Goal: Task Accomplishment & Management: Manage account settings

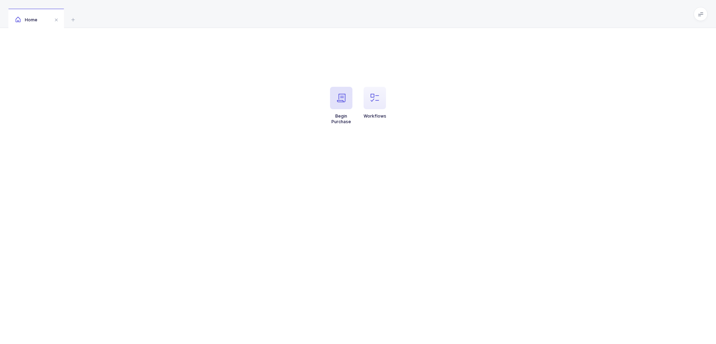
click at [333, 103] on span "button" at bounding box center [341, 98] width 22 height 22
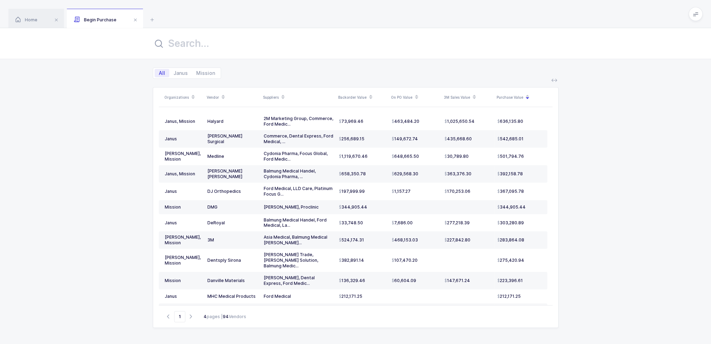
click at [369, 99] on icon at bounding box center [370, 98] width 3 height 3
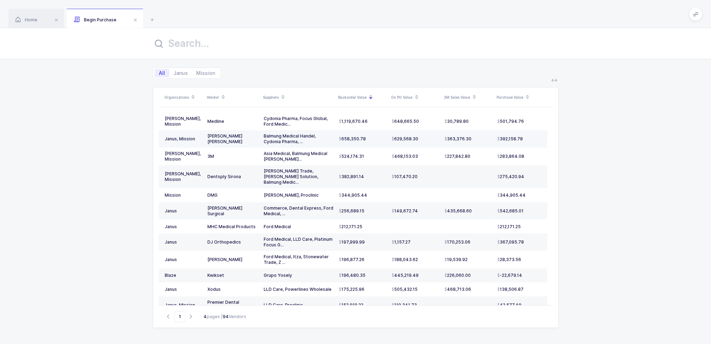
click at [425, 141] on td "629,568.30" at bounding box center [415, 138] width 53 height 17
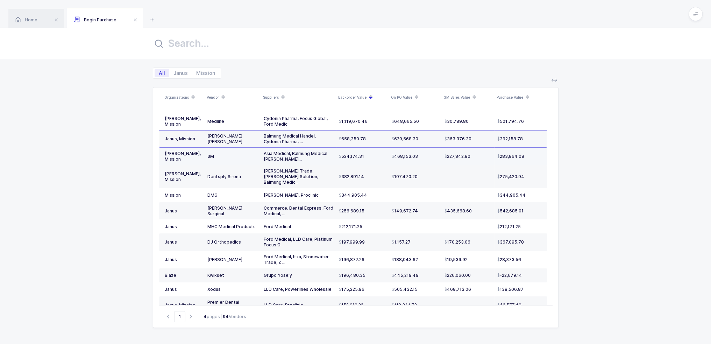
drag, startPoint x: 425, startPoint y: 157, endPoint x: 425, endPoint y: 163, distance: 6.0
click at [425, 163] on td "468,153.03" at bounding box center [415, 156] width 53 height 17
drag, startPoint x: 425, startPoint y: 179, endPoint x: 417, endPoint y: 181, distance: 8.4
click at [417, 181] on td "107,470.20" at bounding box center [415, 176] width 53 height 23
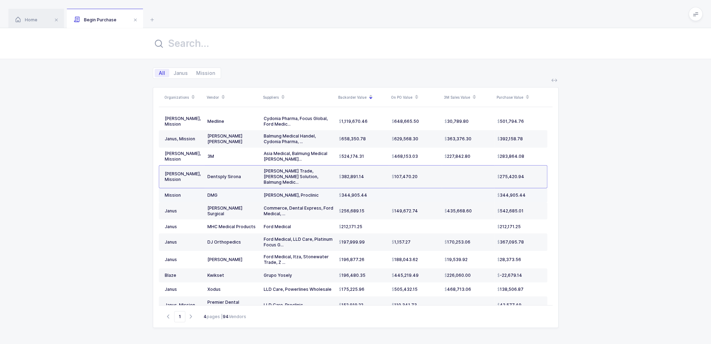
drag, startPoint x: 417, startPoint y: 190, endPoint x: 394, endPoint y: 195, distance: 23.3
click at [394, 195] on td at bounding box center [415, 195] width 53 height 14
drag, startPoint x: 404, startPoint y: 191, endPoint x: 427, endPoint y: 212, distance: 30.7
click at [427, 212] on tbody "Blaze, Janus, Mission Medline Cydonia Pharma Focus Global Ford Medical JJ SudAm…" at bounding box center [353, 316] width 389 height 407
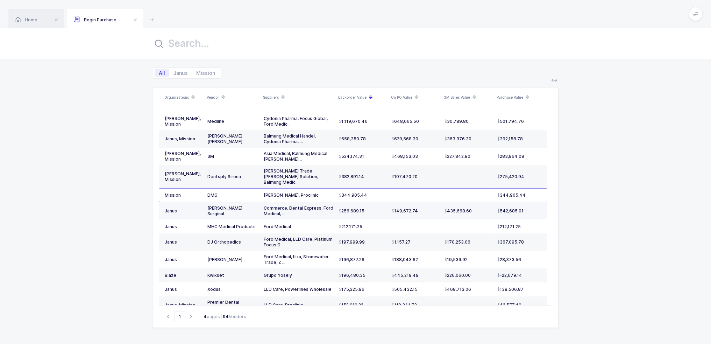
click at [427, 212] on td "149,672.74" at bounding box center [415, 210] width 53 height 17
drag, startPoint x: 523, startPoint y: 209, endPoint x: 528, endPoint y: 212, distance: 5.6
click at [528, 212] on td "542,685.01" at bounding box center [521, 210] width 53 height 17
drag, startPoint x: 525, startPoint y: 193, endPoint x: 530, endPoint y: 198, distance: 7.4
click at [530, 198] on tbody "Blaze, Janus, Mission Medline Cydonia Pharma Focus Global Ford Medical JJ SudAm…" at bounding box center [353, 316] width 389 height 407
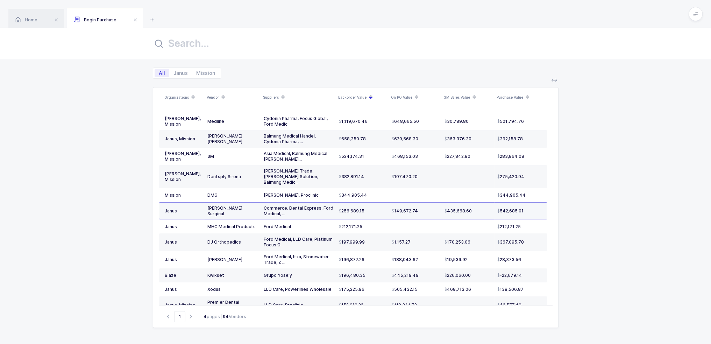
click at [530, 202] on td "542,685.01" at bounding box center [521, 210] width 53 height 17
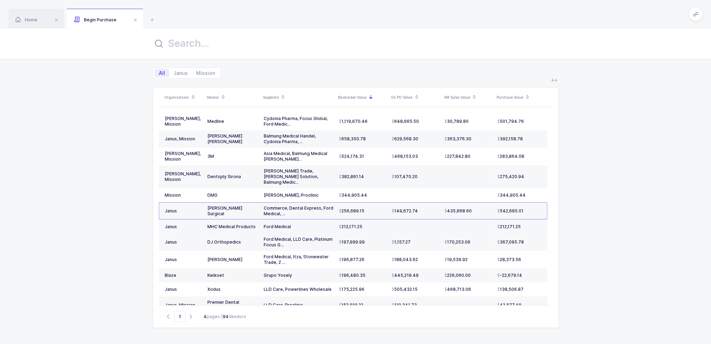
click at [525, 219] on td "212,171.25" at bounding box center [521, 226] width 53 height 14
click at [525, 223] on td "212,171.25" at bounding box center [521, 226] width 53 height 14
drag, startPoint x: 373, startPoint y: 220, endPoint x: 335, endPoint y: 221, distance: 37.4
click at [335, 221] on tr "Janus MHC Medical Products Ford Medical 212,171.25 212,171.25" at bounding box center [353, 226] width 389 height 14
click at [344, 224] on span "212,171.25" at bounding box center [350, 227] width 23 height 6
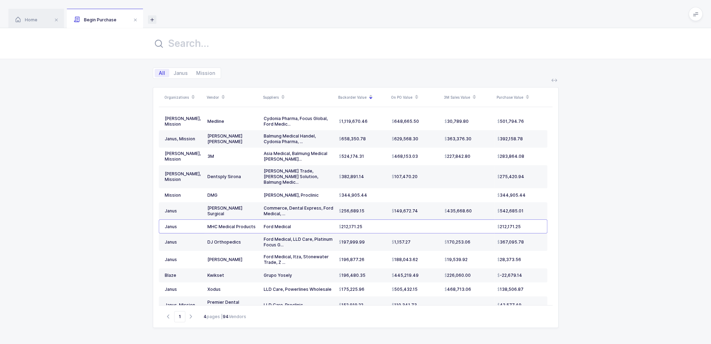
click at [154, 18] on icon at bounding box center [152, 19] width 8 height 8
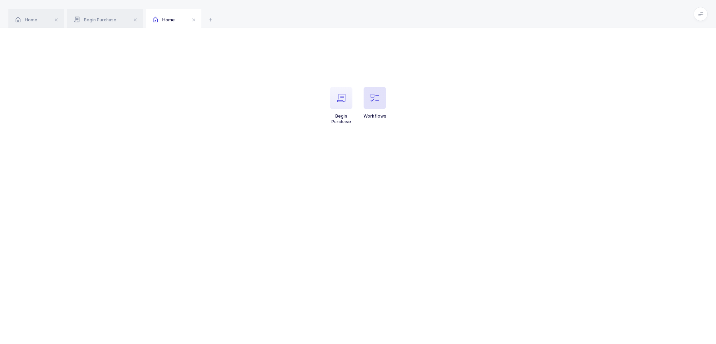
click at [369, 100] on span "button" at bounding box center [375, 98] width 22 height 22
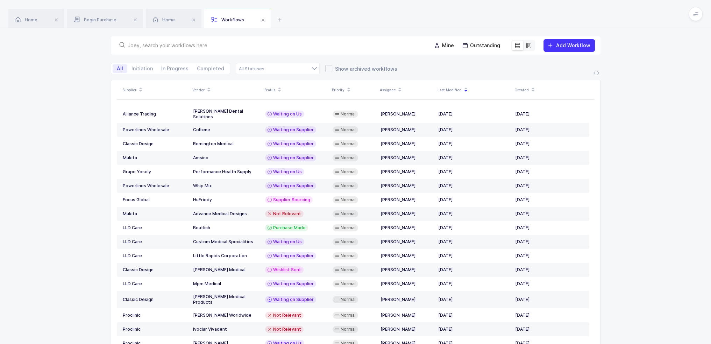
click at [280, 46] on input "text" at bounding box center [276, 45] width 296 height 7
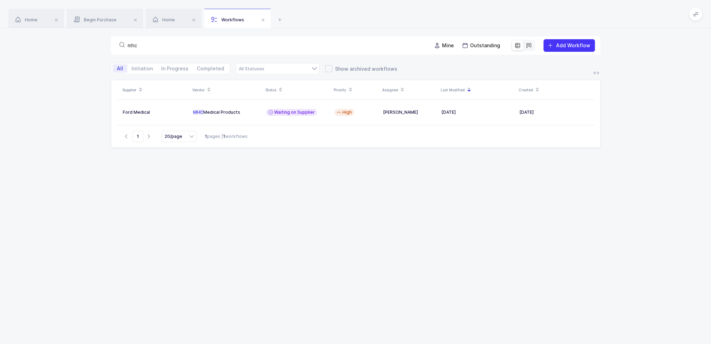
type input "mhc"
click at [630, 168] on div "Supplier Vendor Status Priority Assignee Last Modified Created Ford Medical MHC…" at bounding box center [355, 232] width 711 height 305
click at [280, 19] on icon at bounding box center [280, 19] width 8 height 8
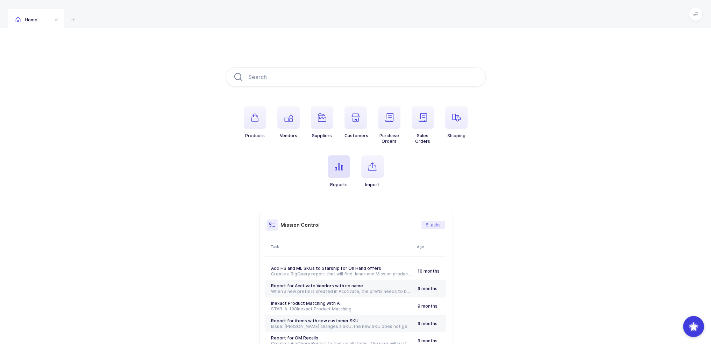
click at [342, 169] on span "button" at bounding box center [339, 166] width 22 height 22
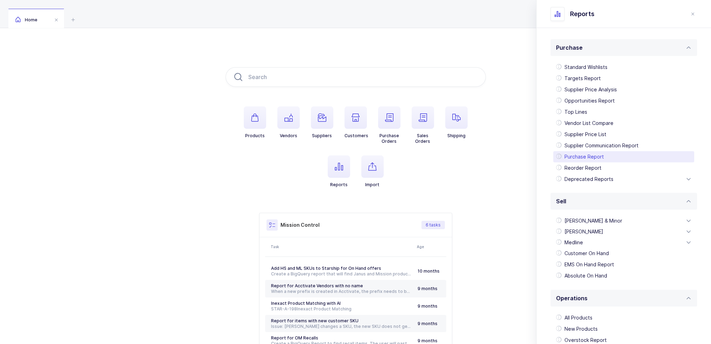
click at [595, 159] on div "Purchase Report" at bounding box center [623, 156] width 141 height 11
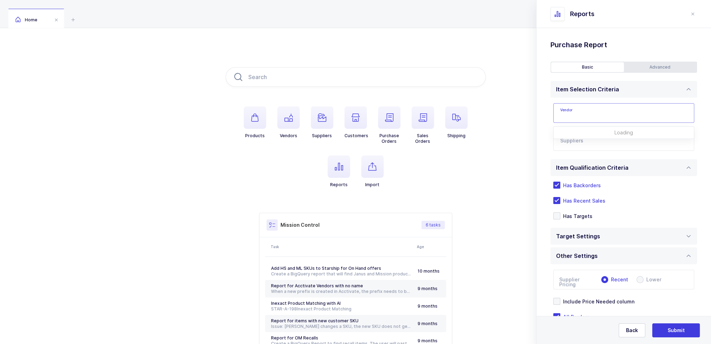
click at [586, 114] on input "text" at bounding box center [623, 113] width 141 height 20
click at [584, 135] on span "MHC Medical Products" at bounding box center [589, 136] width 56 height 6
type input "MHC Medical Products"
click at [582, 146] on input "text" at bounding box center [616, 143] width 113 height 9
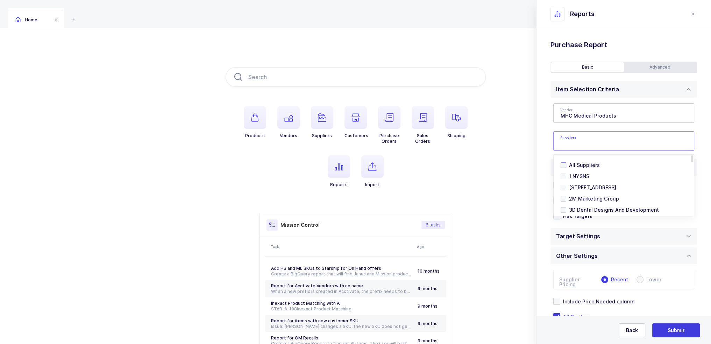
click at [578, 166] on span "All Suppliers" at bounding box center [584, 165] width 31 height 6
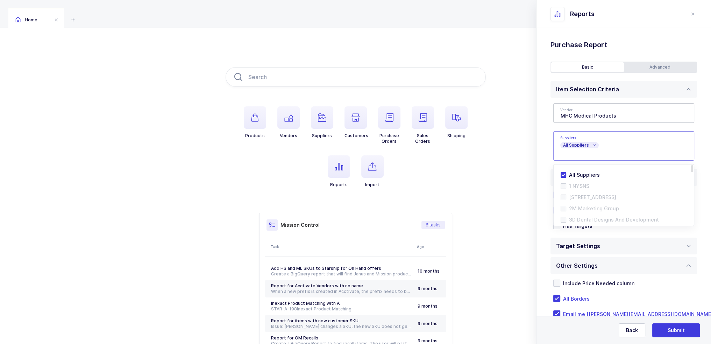
click at [548, 153] on div "Standard Wishlists Targets Report Supplier Price Analysis Opportunities Report …" at bounding box center [624, 195] width 175 height 334
click at [673, 68] on div "Advanced" at bounding box center [660, 67] width 73 height 10
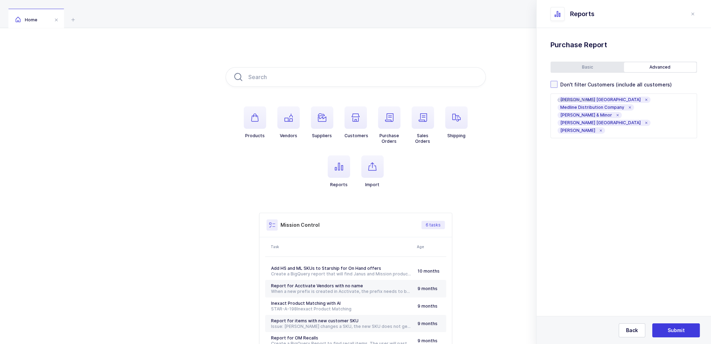
click at [579, 85] on span "Don't filter Customers (include all customers)" at bounding box center [615, 84] width 114 height 7
click at [558, 81] on input "Don't filter Customers (include all customers)" at bounding box center [558, 81] width 0 height 0
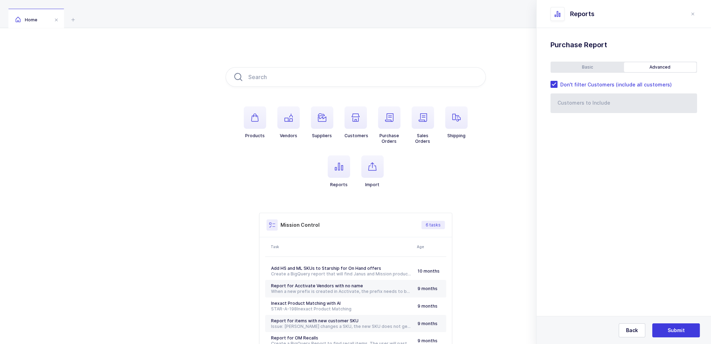
click at [590, 64] on div "Basic" at bounding box center [587, 67] width 73 height 10
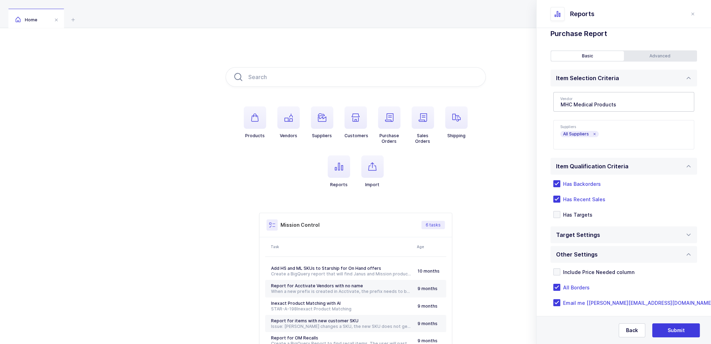
scroll to position [18, 0]
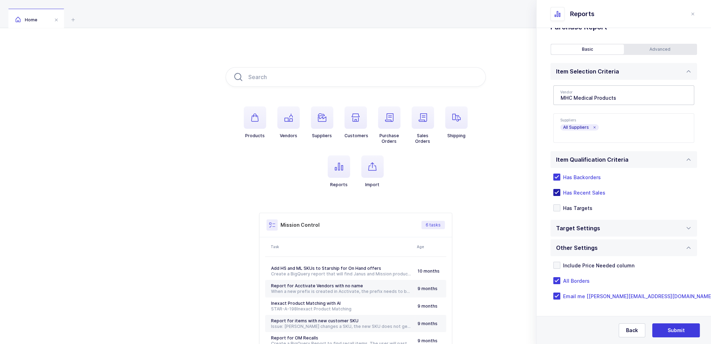
click at [593, 191] on span "Has Recent Sales" at bounding box center [582, 192] width 45 height 7
click at [560, 189] on input "Has Recent Sales" at bounding box center [560, 189] width 0 height 0
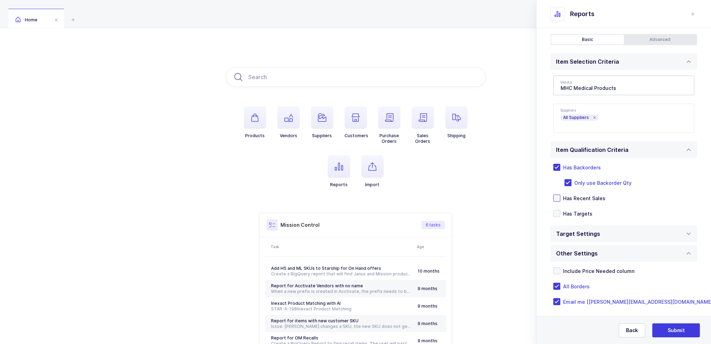
scroll to position [33, 0]
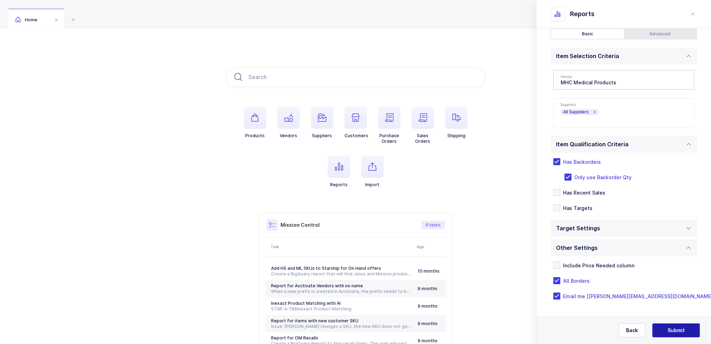
click at [675, 331] on span "Submit" at bounding box center [676, 330] width 17 height 7
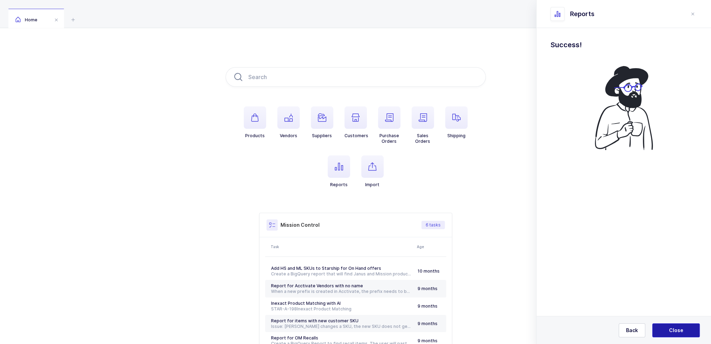
click at [666, 334] on button "Close" at bounding box center [676, 330] width 48 height 14
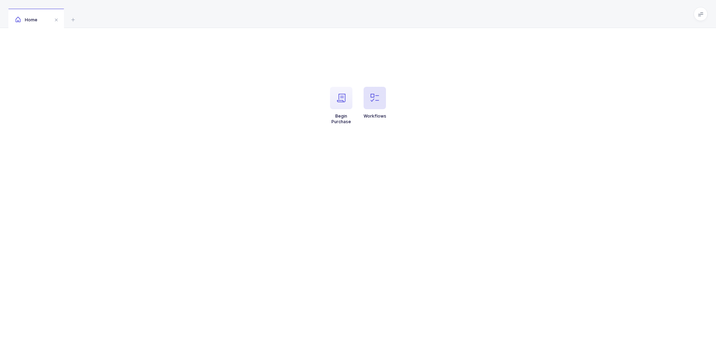
click at [377, 96] on icon "button" at bounding box center [375, 98] width 8 height 8
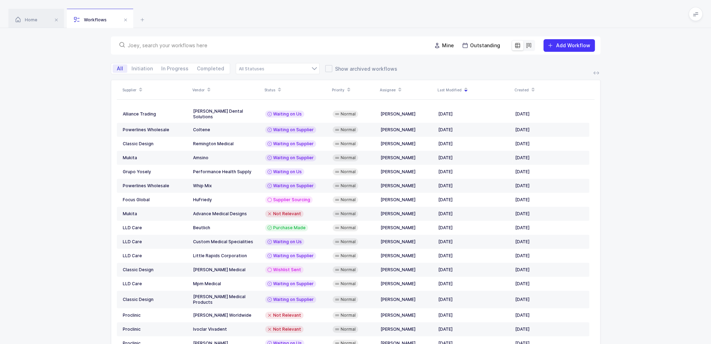
click at [231, 47] on input "text" at bounding box center [276, 45] width 296 height 7
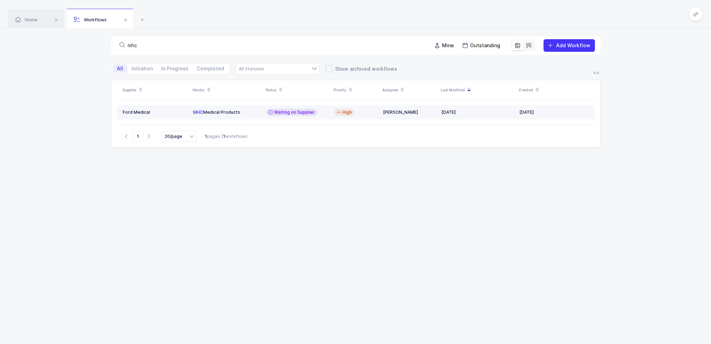
type input "mhc"
click at [235, 109] on div "MHC Medical Products" at bounding box center [227, 112] width 68 height 6
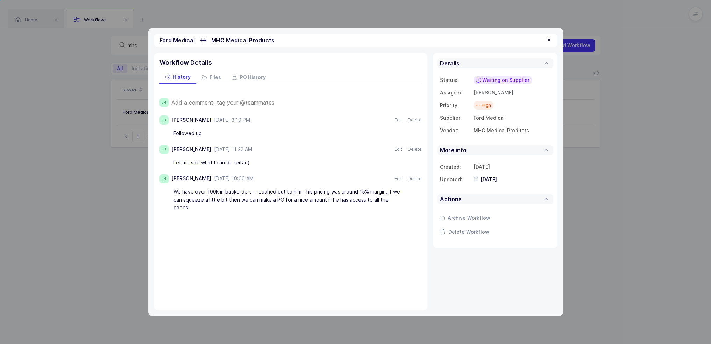
click at [249, 107] on div "JH Add a comment, tag your @teammates JH Joey Husney September 3, 2025 at 3:19 …" at bounding box center [290, 151] width 262 height 135
click at [250, 103] on span "Add a comment, tag your @teammates" at bounding box center [222, 102] width 103 height 6
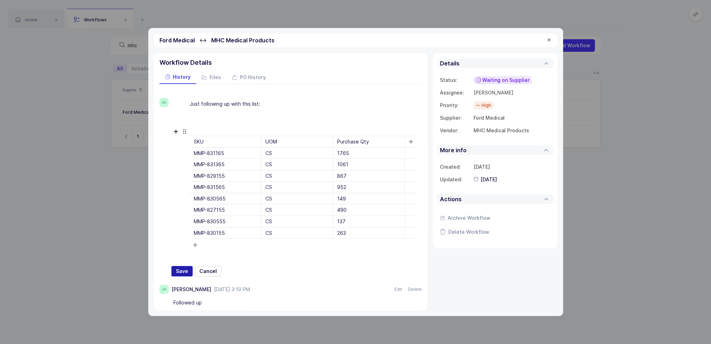
click at [181, 268] on span "Save" at bounding box center [182, 271] width 12 height 7
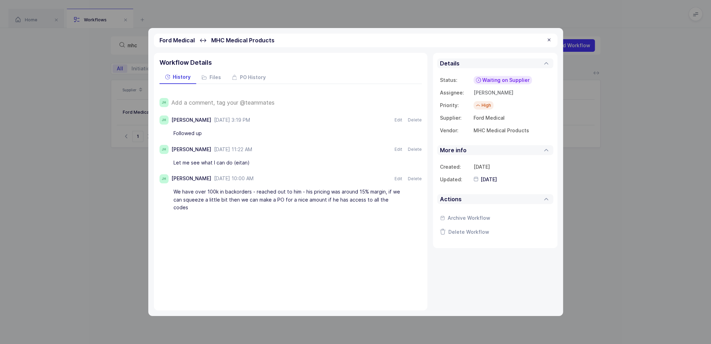
type input "2025-10-06"
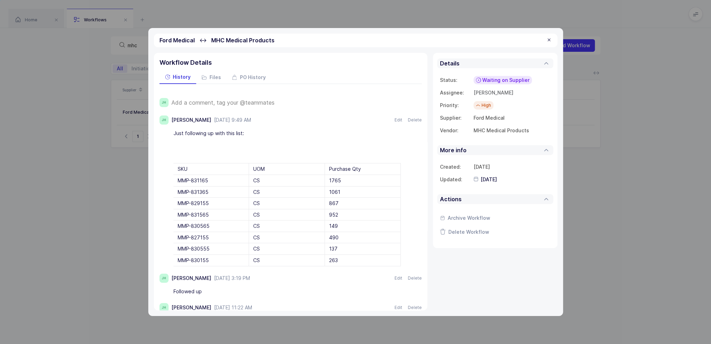
click at [549, 40] on div at bounding box center [549, 40] width 6 height 6
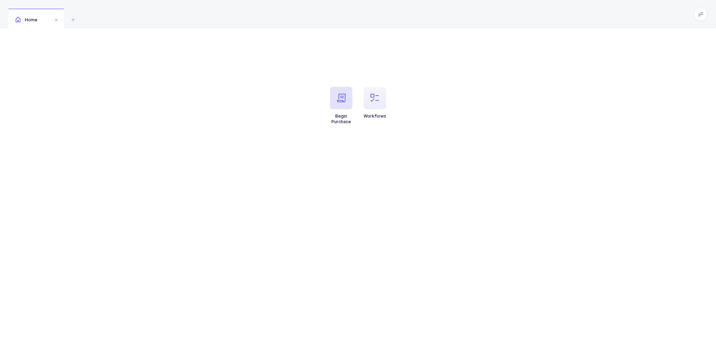
click at [340, 99] on icon "button" at bounding box center [341, 98] width 8 height 8
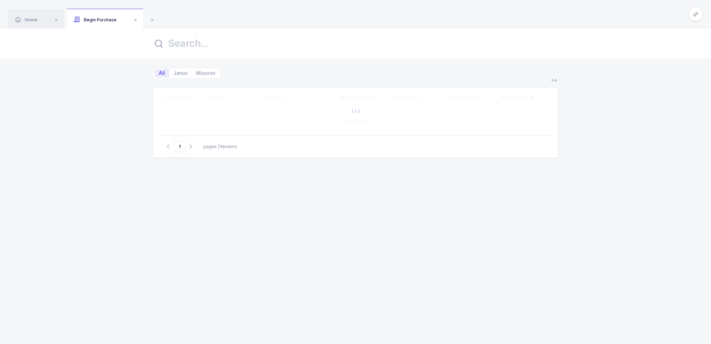
drag, startPoint x: 381, startPoint y: 18, endPoint x: 370, endPoint y: 12, distance: 12.1
click at [370, 12] on div "Home Begin Purchase" at bounding box center [355, 14] width 711 height 28
drag, startPoint x: 370, startPoint y: 12, endPoint x: 357, endPoint y: 14, distance: 13.1
click at [357, 14] on div "Home Begin Purchase" at bounding box center [355, 14] width 711 height 28
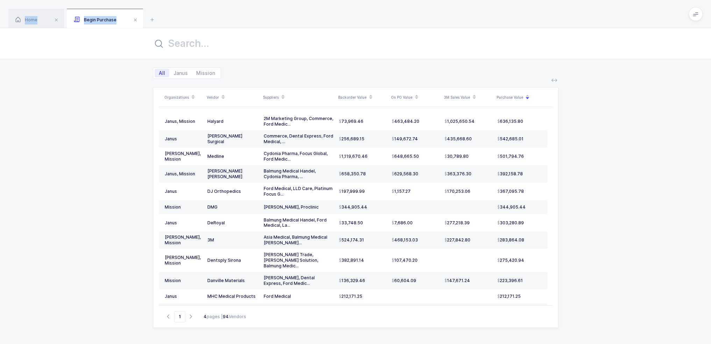
drag, startPoint x: 357, startPoint y: 14, endPoint x: 362, endPoint y: 29, distance: 15.8
click at [362, 29] on div "Home Begin Purchase Begin Purchase Workflows All Janus Mission Organizations Ve…" at bounding box center [355, 186] width 711 height 372
click at [362, 29] on div at bounding box center [355, 43] width 711 height 31
click at [369, 99] on icon at bounding box center [370, 98] width 3 height 3
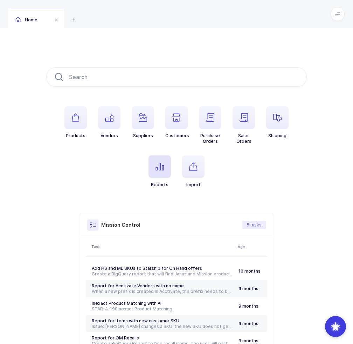
click at [154, 167] on span "button" at bounding box center [159, 166] width 22 height 22
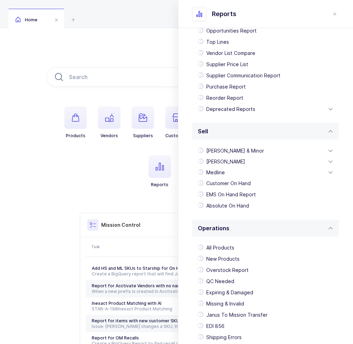
scroll to position [74, 0]
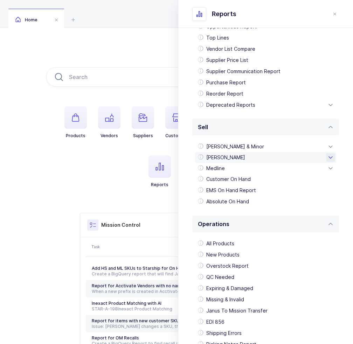
click at [243, 159] on div "[PERSON_NAME]" at bounding box center [265, 157] width 141 height 11
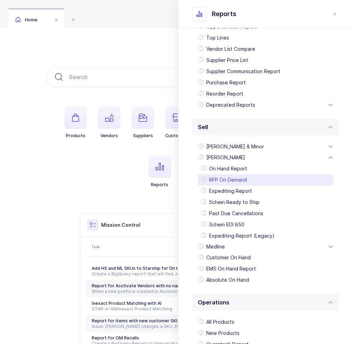
click at [239, 182] on div "RFP On Demand" at bounding box center [265, 179] width 135 height 11
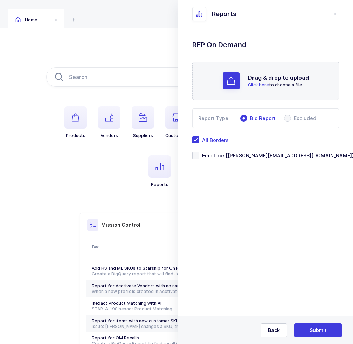
scroll to position [0, 0]
click at [210, 92] on div "Drag & drop to upload Click here to choose a file" at bounding box center [265, 81] width 147 height 38
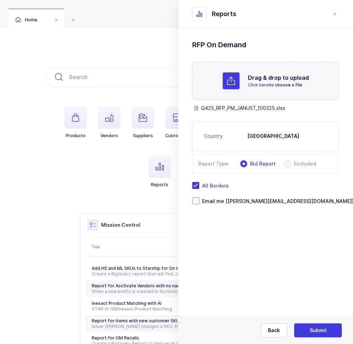
click at [227, 198] on span "Email me [[PERSON_NAME][EMAIL_ADDRESS][DOMAIN_NAME]]" at bounding box center [276, 201] width 154 height 7
click at [199, 197] on input "Email me [[PERSON_NAME][EMAIL_ADDRESS][DOMAIN_NAME]]" at bounding box center [199, 197] width 0 height 0
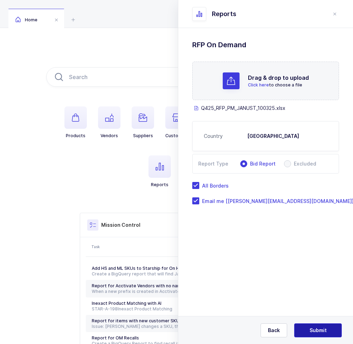
click at [312, 328] on span "Submit" at bounding box center [317, 330] width 17 height 7
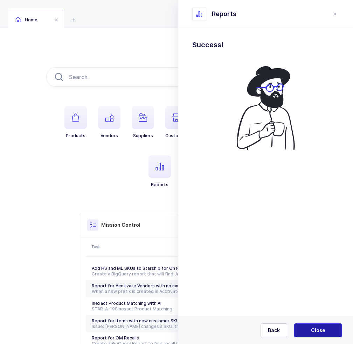
click at [317, 332] on span "Close" at bounding box center [318, 330] width 14 height 7
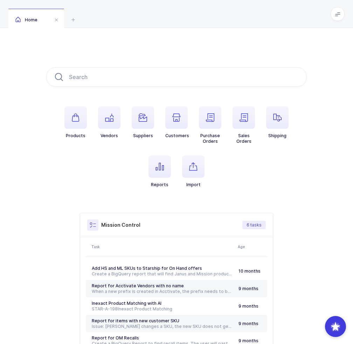
drag, startPoint x: 92, startPoint y: 48, endPoint x: 214, endPoint y: 169, distance: 172.4
click at [214, 169] on div "Products Vendors Suppliers Customers Purchase Orders Sales Orders Shipping Repo…" at bounding box center [176, 220] width 353 height 384
click at [214, 169] on ul "Products Vendors Suppliers Customers Purchase Orders Sales Orders Shipping Repo…" at bounding box center [176, 152] width 260 height 92
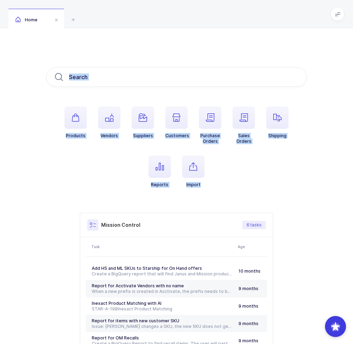
drag, startPoint x: 214, startPoint y: 169, endPoint x: 151, endPoint y: 40, distance: 143.4
click at [151, 40] on div "Products Vendors Suppliers Customers Purchase Orders Sales Orders Shipping Repo…" at bounding box center [176, 220] width 353 height 384
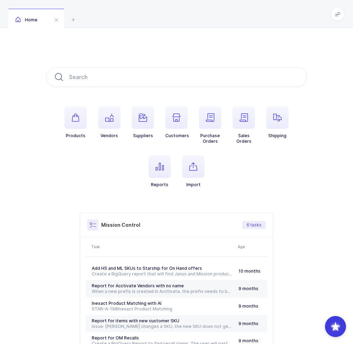
drag, startPoint x: 151, startPoint y: 40, endPoint x: 214, endPoint y: 184, distance: 157.3
click at [214, 184] on div "Products Vendors Suppliers Customers Purchase Orders Sales Orders Shipping Repo…" at bounding box center [176, 220] width 353 height 384
click at [214, 184] on ul "Products Vendors Suppliers Customers Purchase Orders Sales Orders Shipping Repo…" at bounding box center [176, 152] width 260 height 92
drag, startPoint x: 214, startPoint y: 184, endPoint x: 236, endPoint y: 193, distance: 24.0
click at [236, 193] on ul "Products Vendors Suppliers Customers Purchase Orders Sales Orders Shipping Repo…" at bounding box center [176, 152] width 260 height 92
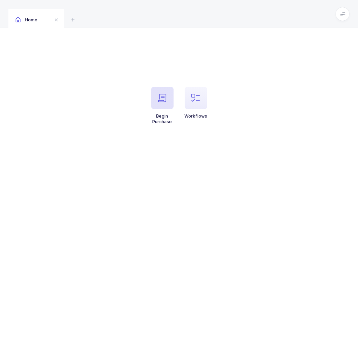
click at [160, 101] on icon "button" at bounding box center [162, 98] width 8 height 8
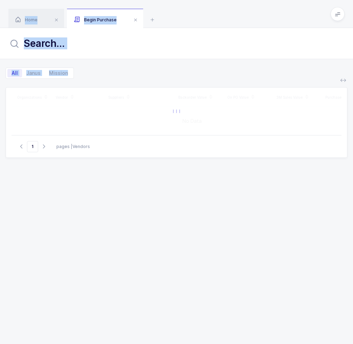
drag, startPoint x: 161, startPoint y: 79, endPoint x: 168, endPoint y: 9, distance: 70.3
click at [168, 9] on div "Home Begin Purchase Begin Purchase Workflows All Janus Mission Organizations Ve…" at bounding box center [176, 186] width 353 height 372
click at [168, 9] on div "Home Begin Purchase" at bounding box center [176, 14] width 353 height 28
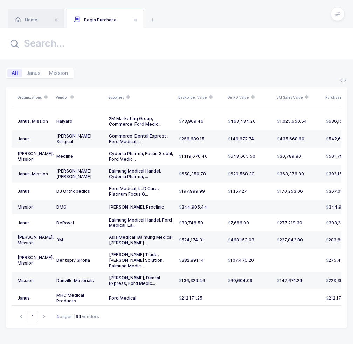
drag, startPoint x: 168, startPoint y: 9, endPoint x: 175, endPoint y: 15, distance: 9.7
click at [175, 15] on div "Home Begin Purchase" at bounding box center [176, 14] width 353 height 28
click at [209, 99] on icon at bounding box center [210, 98] width 3 height 3
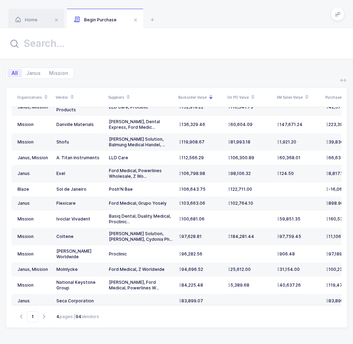
scroll to position [218, 0]
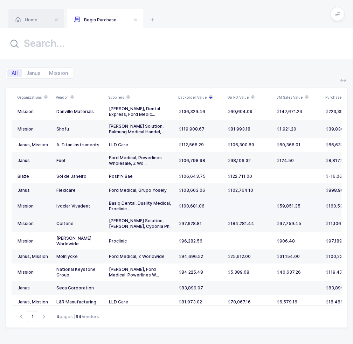
drag, startPoint x: 209, startPoint y: 196, endPoint x: 215, endPoint y: 196, distance: 6.6
click at [215, 203] on div "100,681.06" at bounding box center [200, 206] width 43 height 6
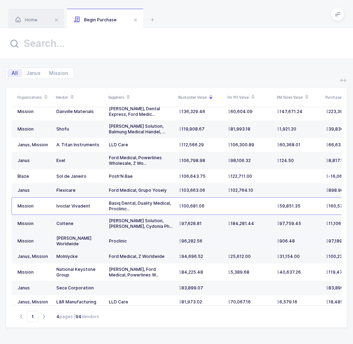
click at [214, 238] on div "96,282.56" at bounding box center [200, 241] width 43 height 6
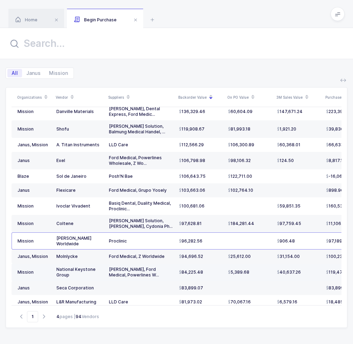
drag, startPoint x: 219, startPoint y: 260, endPoint x: 274, endPoint y: 261, distance: 55.6
click at [274, 263] on tr "Mission National Keystone Group Basiq Dental Ford Medical Powerlines Wholesale …" at bounding box center [192, 271] width 360 height 17
click at [274, 263] on td "40,637.26" at bounding box center [298, 271] width 49 height 17
drag, startPoint x: 312, startPoint y: 263, endPoint x: 305, endPoint y: 261, distance: 6.4
click at [305, 263] on td "40,637.26" at bounding box center [298, 271] width 49 height 17
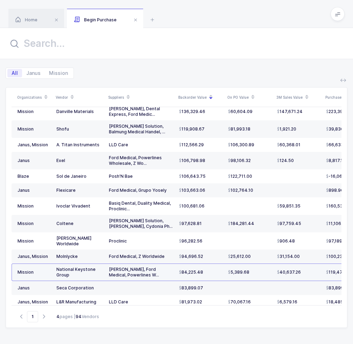
click at [306, 263] on td "40,637.26" at bounding box center [298, 271] width 49 height 17
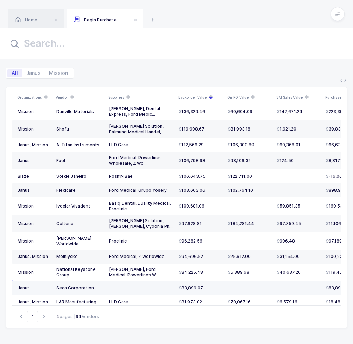
click at [235, 281] on td at bounding box center [249, 288] width 49 height 14
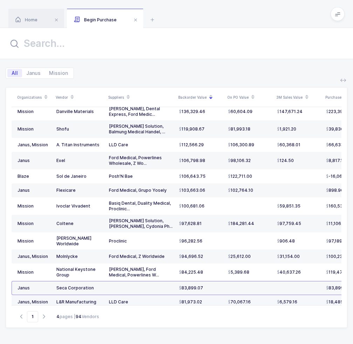
click at [231, 299] on span "70,067.16" at bounding box center [239, 302] width 23 height 6
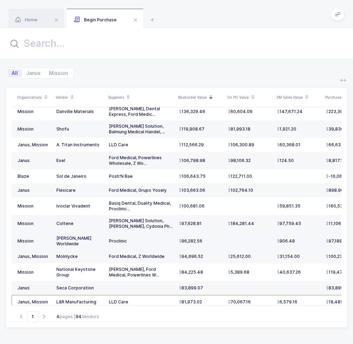
click at [234, 232] on td at bounding box center [249, 240] width 49 height 17
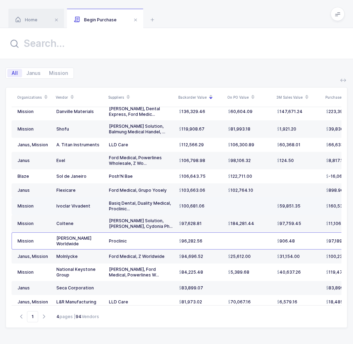
click at [217, 203] on div "100,681.06" at bounding box center [200, 206] width 43 height 6
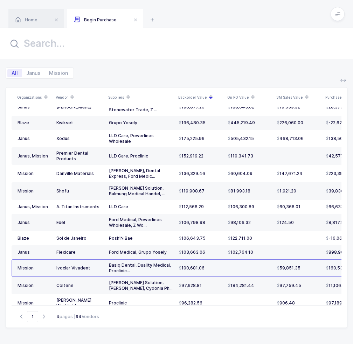
scroll to position [153, 0]
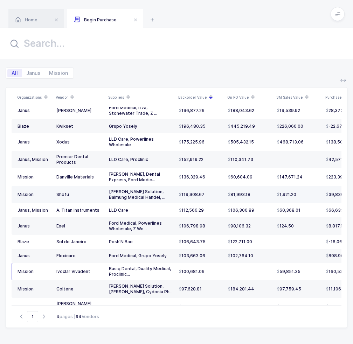
click at [231, 188] on td "81,993.18" at bounding box center [249, 194] width 49 height 17
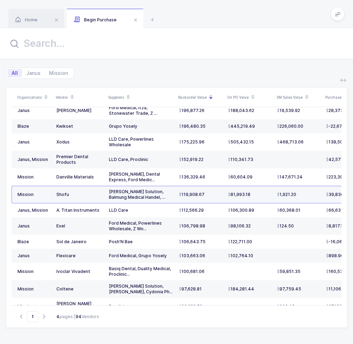
click at [231, 188] on td "81,993.18" at bounding box center [249, 194] width 49 height 17
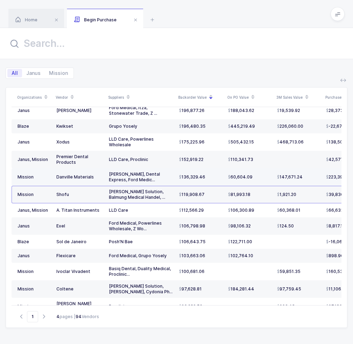
drag, startPoint x: 262, startPoint y: 165, endPoint x: 257, endPoint y: 165, distance: 4.3
click at [257, 174] on div "60,604.09" at bounding box center [249, 177] width 43 height 6
click at [256, 174] on div "60,604.09" at bounding box center [249, 177] width 43 height 6
click at [255, 174] on div "60,604.09" at bounding box center [249, 177] width 43 height 6
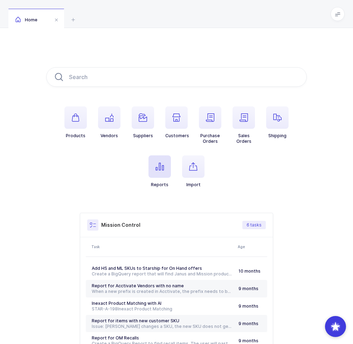
click at [164, 169] on span "button" at bounding box center [159, 166] width 22 height 22
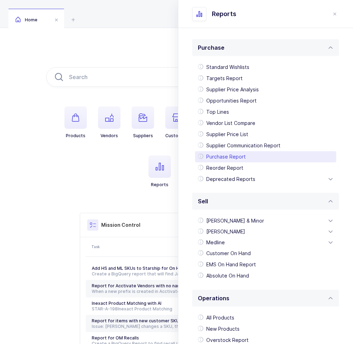
click at [249, 158] on div "Purchase Report" at bounding box center [265, 156] width 141 height 11
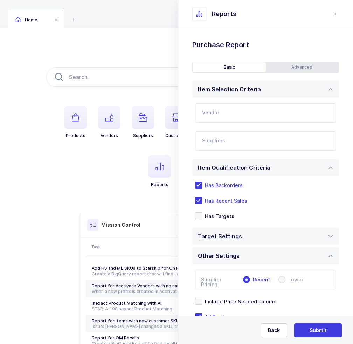
click at [233, 111] on input "text" at bounding box center [265, 113] width 141 height 20
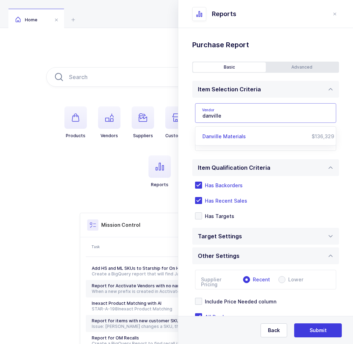
click at [226, 135] on span "Danville Materials" at bounding box center [223, 136] width 43 height 6
type input "Danville Materials"
click at [231, 135] on div at bounding box center [257, 141] width 125 height 16
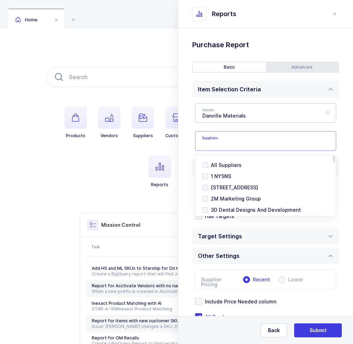
click at [323, 113] on icon at bounding box center [327, 113] width 9 height 20
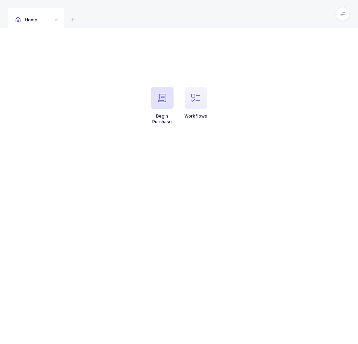
click at [168, 103] on span "button" at bounding box center [162, 98] width 22 height 22
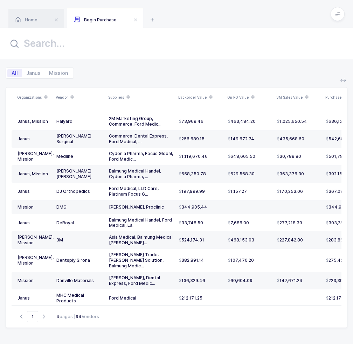
click at [210, 101] on span at bounding box center [210, 97] width 8 height 12
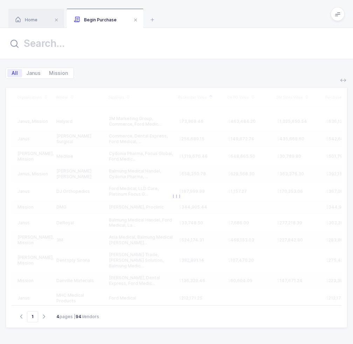
click at [208, 99] on div at bounding box center [176, 196] width 329 height 218
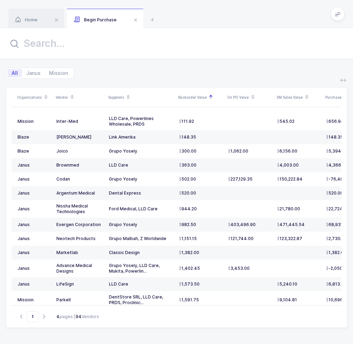
click at [210, 99] on icon at bounding box center [210, 98] width 3 height 3
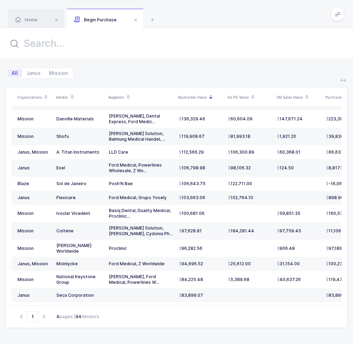
scroll to position [218, 0]
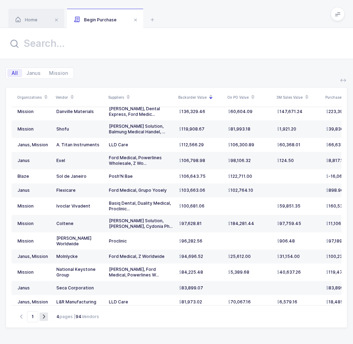
click at [44, 316] on icon "button" at bounding box center [44, 316] width 8 height 5
type input "2"
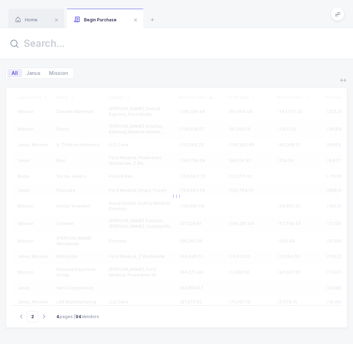
scroll to position [0, 0]
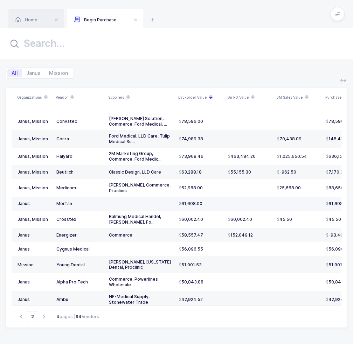
click at [221, 203] on div "61,608.00" at bounding box center [200, 204] width 43 height 6
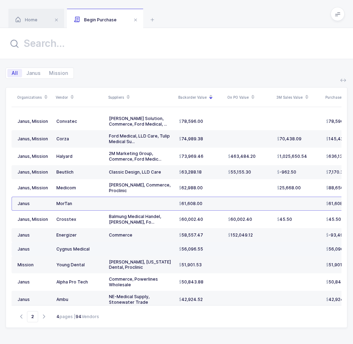
drag, startPoint x: 221, startPoint y: 203, endPoint x: 228, endPoint y: 245, distance: 42.6
click at [228, 245] on tbody "Janus, Mission Convatec Apexa Solution Commerce Ford Medical G2 Vietnam / Hanoi…" at bounding box center [192, 310] width 360 height 395
click at [228, 245] on td at bounding box center [249, 249] width 49 height 14
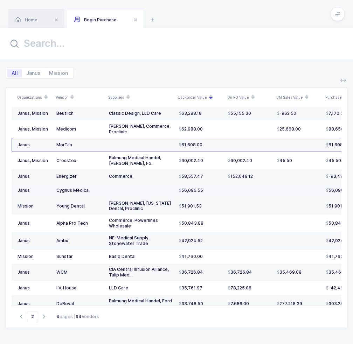
scroll to position [62, 0]
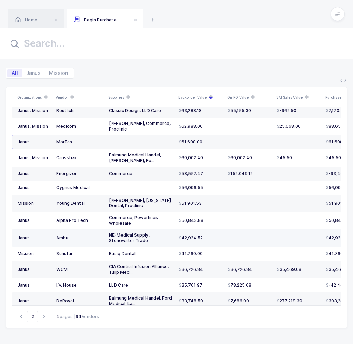
click at [228, 230] on td at bounding box center [249, 237] width 49 height 17
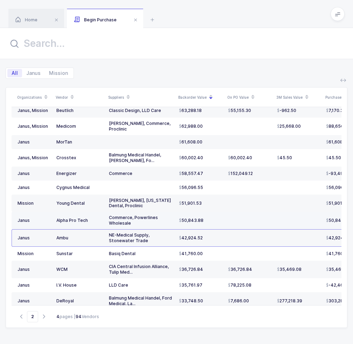
click at [227, 221] on td at bounding box center [249, 220] width 49 height 17
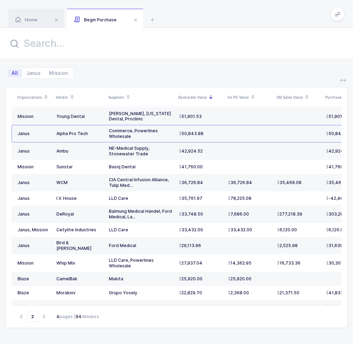
scroll to position [154, 0]
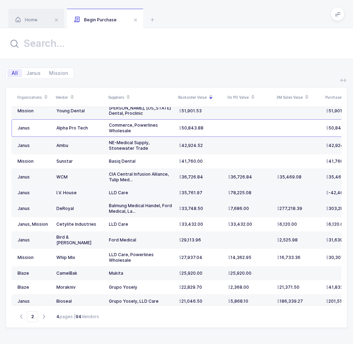
click at [260, 193] on div "78,225.08" at bounding box center [249, 193] width 43 height 6
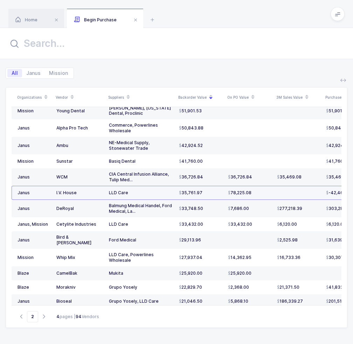
drag, startPoint x: 260, startPoint y: 193, endPoint x: 264, endPoint y: 196, distance: 4.4
click at [264, 196] on td "78,225.08" at bounding box center [249, 193] width 49 height 14
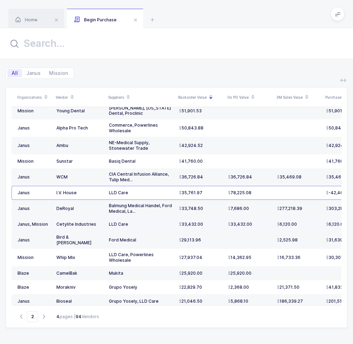
drag, startPoint x: 264, startPoint y: 196, endPoint x: 263, endPoint y: 226, distance: 30.8
click at [263, 226] on tbody "Janus, Mission Convatec Apexa Solution Commerce Ford Medical G2 Vietnam / Hanoi…" at bounding box center [192, 156] width 360 height 395
click at [263, 226] on td "33,432.00" at bounding box center [249, 224] width 49 height 14
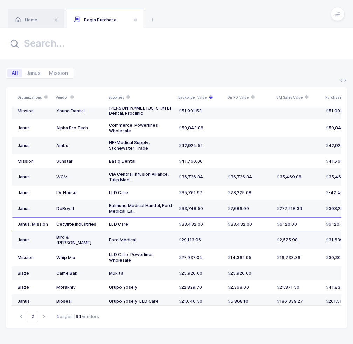
drag, startPoint x: 263, startPoint y: 226, endPoint x: 267, endPoint y: 233, distance: 7.2
click at [267, 233] on tbody "Janus, Mission Convatec Apexa Solution Commerce Ford Medical G2 Vietnam / Hanoi…" at bounding box center [192, 156] width 360 height 395
click at [267, 233] on td at bounding box center [249, 239] width 49 height 17
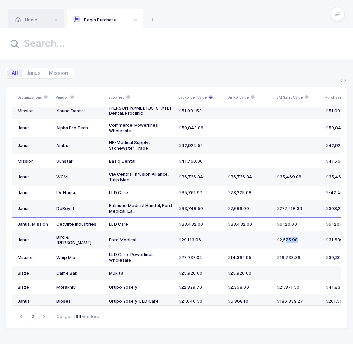
click at [267, 233] on td at bounding box center [249, 239] width 49 height 17
click at [265, 240] on td at bounding box center [249, 239] width 49 height 17
drag, startPoint x: 263, startPoint y: 253, endPoint x: 265, endPoint y: 261, distance: 8.7
click at [265, 261] on tbody "Janus, Mission Convatec Apexa Solution Commerce Ford Medical G2 Vietnam / Hanoi…" at bounding box center [192, 156] width 360 height 395
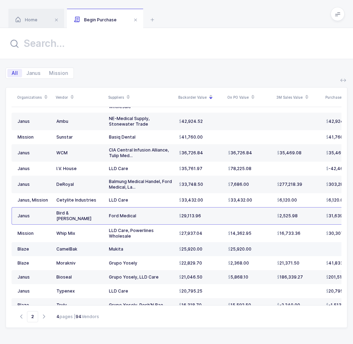
scroll to position [186, 0]
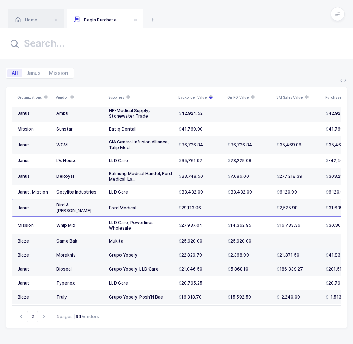
click at [265, 252] on div "2,368.00" at bounding box center [249, 255] width 43 height 6
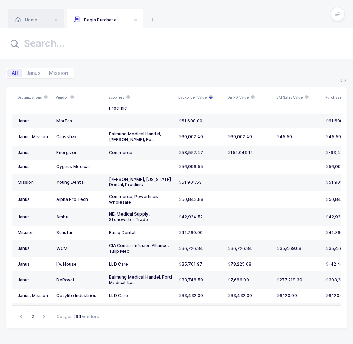
scroll to position [73, 0]
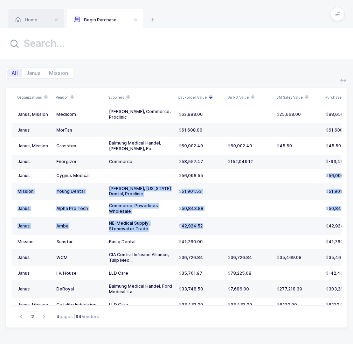
drag, startPoint x: 228, startPoint y: 172, endPoint x: 227, endPoint y: 230, distance: 58.4
click at [227, 230] on tbody "Janus, Mission Convatec Apexa Solution Commerce Ford Medical G2 Vietnam / Hanoi…" at bounding box center [192, 236] width 360 height 395
click at [227, 230] on td at bounding box center [249, 225] width 49 height 17
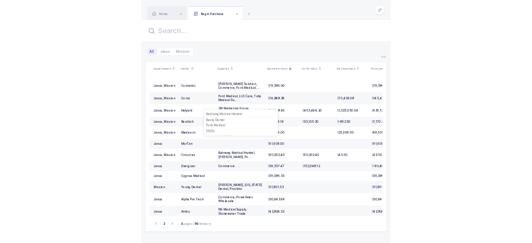
scroll to position [0, 0]
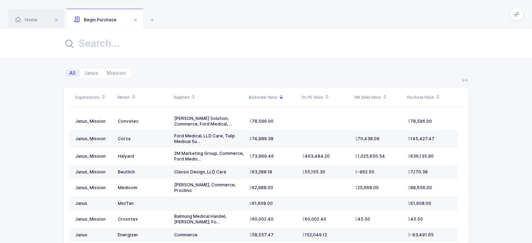
click at [255, 72] on div "All Janus Mission" at bounding box center [266, 69] width 406 height 20
click at [114, 46] on input "text" at bounding box center [266, 43] width 406 height 17
type input "keystone"
type input "1"
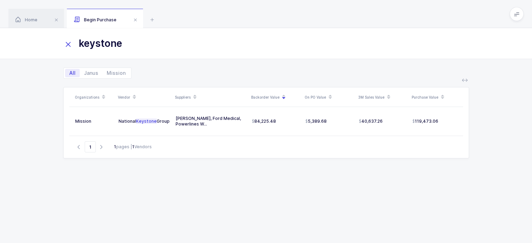
click at [191, 46] on input "keystone" at bounding box center [266, 43] width 406 height 17
drag, startPoint x: 183, startPoint y: 48, endPoint x: 52, endPoint y: 32, distance: 131.4
click at [52, 32] on div "keystone" at bounding box center [266, 43] width 532 height 31
type input "coltene"
drag, startPoint x: 355, startPoint y: 198, endPoint x: 339, endPoint y: 70, distance: 129.8
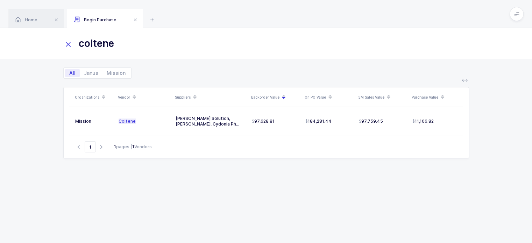
click at [339, 70] on div "All Janus Mission Organizations Vendor Suppliers Backorder Value On PO Value 3M…" at bounding box center [266, 201] width 532 height 285
click at [339, 70] on div "All Janus Mission" at bounding box center [266, 69] width 406 height 20
click at [67, 44] on icon at bounding box center [68, 45] width 10 height 10
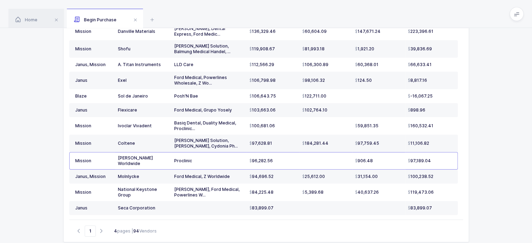
scroll to position [94, 0]
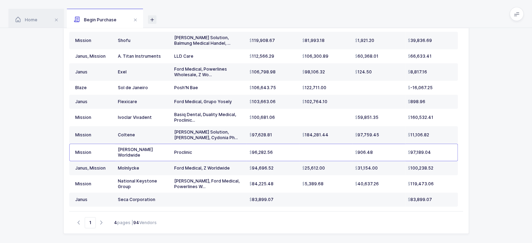
click at [155, 19] on icon at bounding box center [152, 19] width 8 height 8
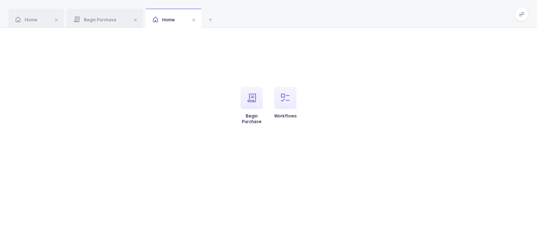
drag, startPoint x: 251, startPoint y: 105, endPoint x: 336, endPoint y: 120, distance: 87.1
click at [336, 120] on ul "Begin Purchase Workflows" at bounding box center [269, 111] width 260 height 49
click at [268, 99] on ul "Begin Purchase Workflows" at bounding box center [269, 111] width 260 height 49
click at [294, 100] on span "button" at bounding box center [285, 98] width 22 height 22
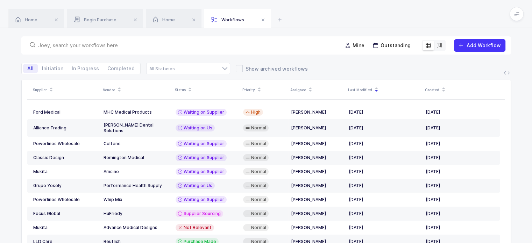
click at [144, 45] on input "text" at bounding box center [186, 45] width 296 height 7
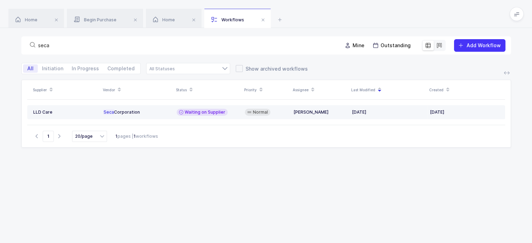
type input "seca"
click at [164, 109] on div "Seca Corporation" at bounding box center [138, 112] width 68 height 6
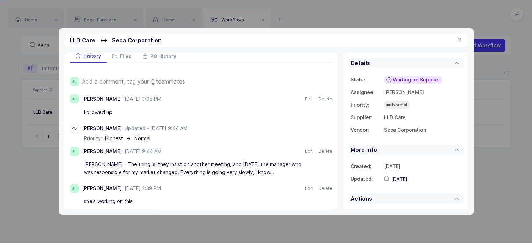
scroll to position [22, 0]
drag, startPoint x: 272, startPoint y: 170, endPoint x: 268, endPoint y: 170, distance: 4.5
click at [268, 170] on div "Jelena - The thing is, they insist on another meeting, and within 2 months the …" at bounding box center [197, 168] width 227 height 20
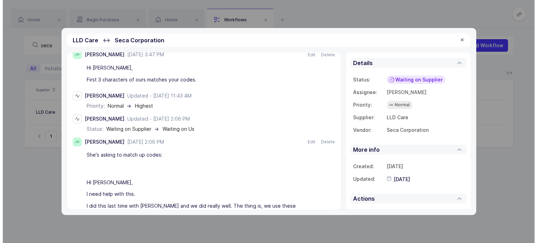
scroll to position [0, 0]
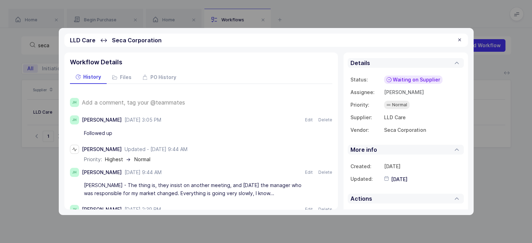
click at [357, 39] on div at bounding box center [460, 40] width 6 height 6
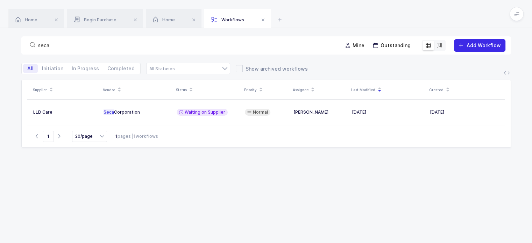
click at [357, 43] on span "Add Workflow" at bounding box center [484, 45] width 34 height 6
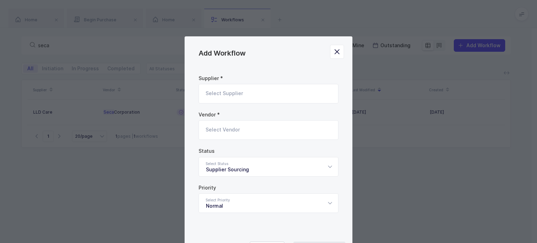
click at [268, 99] on input "Add Workflow" at bounding box center [269, 94] width 140 height 20
click at [236, 117] on li "LLD Care" at bounding box center [271, 117] width 139 height 11
type input "LLD Care"
click at [234, 137] on input "Add Workflow" at bounding box center [269, 130] width 140 height 20
click at [236, 155] on span "MHC Medical Products" at bounding box center [234, 153] width 56 height 6
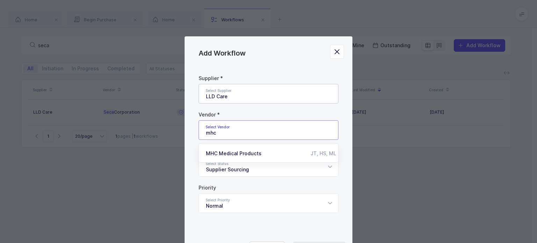
type input "MHC Medical Products"
click at [308, 204] on div "Normal" at bounding box center [269, 203] width 140 height 20
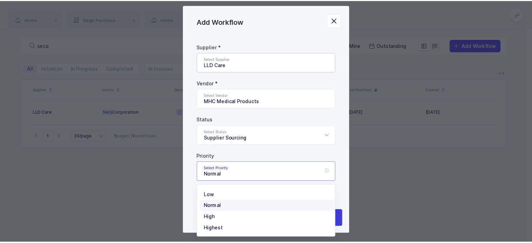
scroll to position [40, 0]
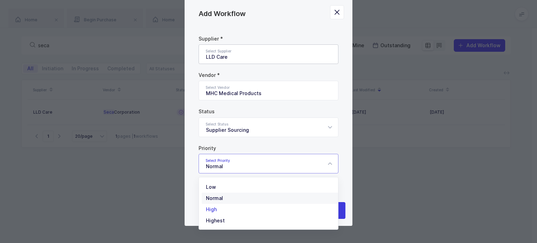
click at [228, 211] on li "High" at bounding box center [271, 209] width 139 height 11
type input "High"
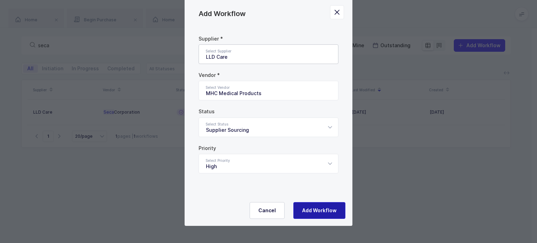
click at [316, 212] on span "Add Workflow" at bounding box center [319, 210] width 35 height 7
type input "Normal"
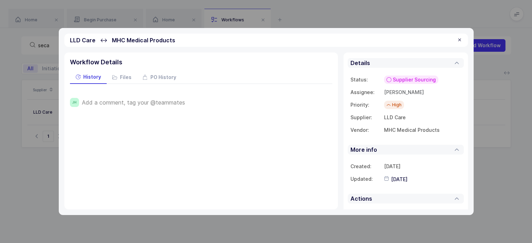
click at [119, 99] on span "Add a comment, tag your @teammates" at bounding box center [133, 102] width 103 height 6
click at [93, 123] on button "Save" at bounding box center [92, 126] width 21 height 10
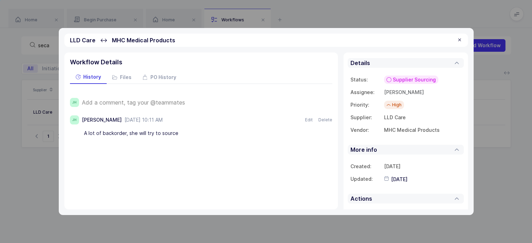
click at [93, 123] on div "JH Joey Husney October 6, 2025 at 10:11 AM Oct 6, 2025 Edit Delete" at bounding box center [201, 119] width 262 height 9
click at [357, 38] on div at bounding box center [460, 40] width 6 height 6
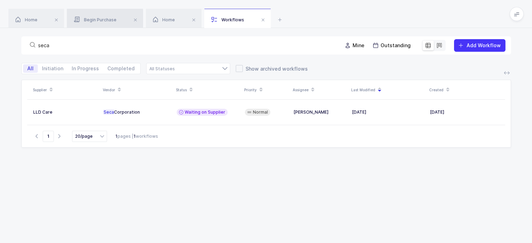
click at [89, 22] on span "Begin Purchase" at bounding box center [95, 19] width 43 height 5
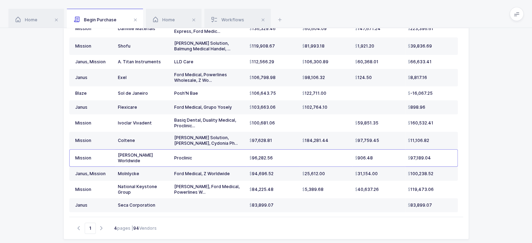
scroll to position [93, 0]
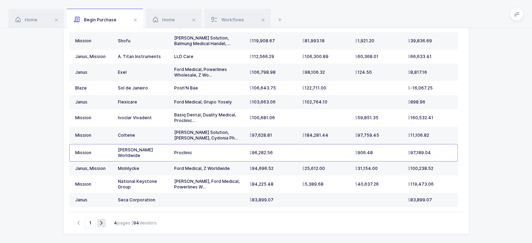
click at [103, 221] on icon "button" at bounding box center [101, 222] width 8 height 5
type input "2"
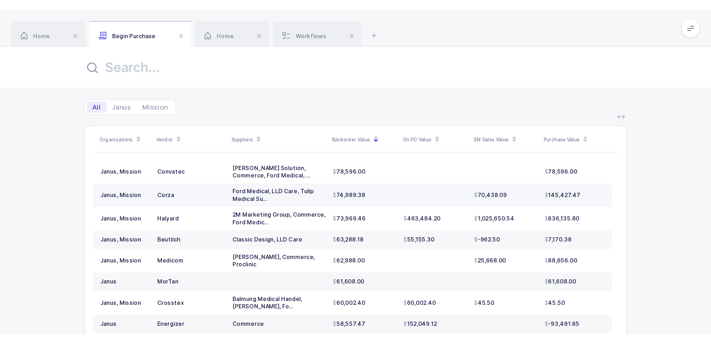
scroll to position [0, 0]
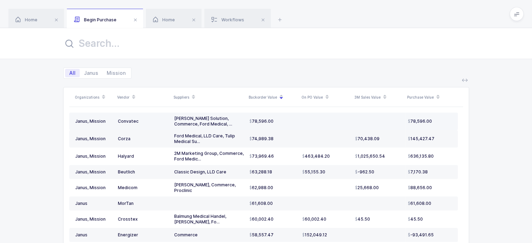
drag, startPoint x: 298, startPoint y: 126, endPoint x: 293, endPoint y: 125, distance: 4.6
click at [293, 125] on td "78,596.00" at bounding box center [273, 121] width 53 height 17
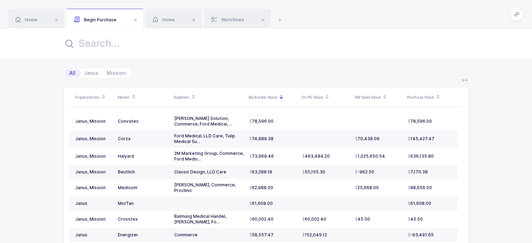
drag, startPoint x: 293, startPoint y: 125, endPoint x: 296, endPoint y: 138, distance: 13.2
click at [296, 138] on td "74,989.38" at bounding box center [273, 138] width 53 height 17
click at [322, 79] on div "Organizations Vendor Suppliers Backorder Value On PO Value 3M Sales Value Purch…" at bounding box center [266, 211] width 532 height 265
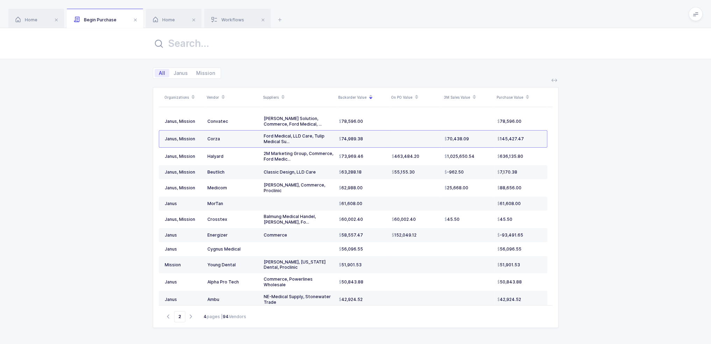
drag, startPoint x: 253, startPoint y: 64, endPoint x: 287, endPoint y: 69, distance: 34.3
click at [287, 69] on div "All Janus Mission" at bounding box center [356, 69] width 406 height 20
click at [290, 247] on td at bounding box center [298, 249] width 75 height 14
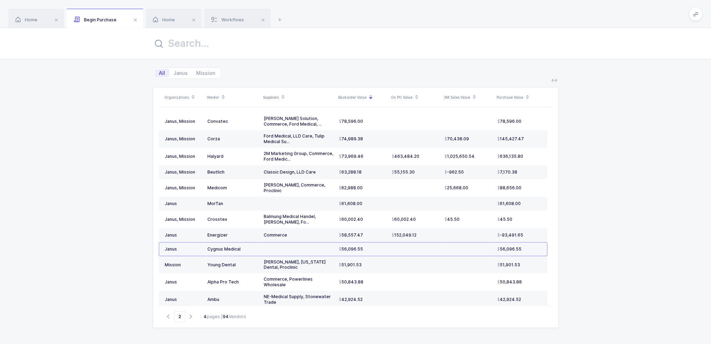
click at [290, 248] on td at bounding box center [298, 249] width 75 height 14
click at [264, 263] on div "Basiq Dental, New York Dental, Proclinic" at bounding box center [299, 264] width 70 height 11
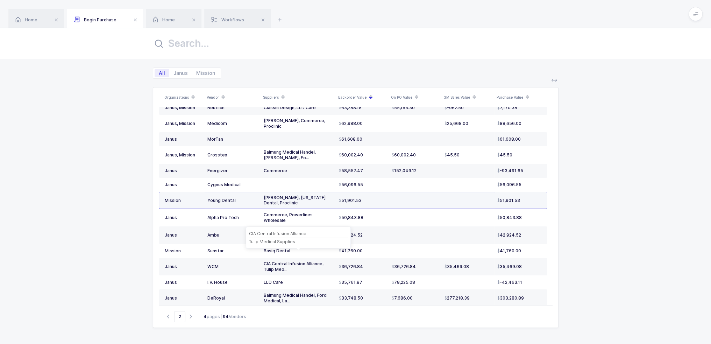
scroll to position [64, 0]
click at [173, 21] on span "Home" at bounding box center [164, 19] width 22 height 5
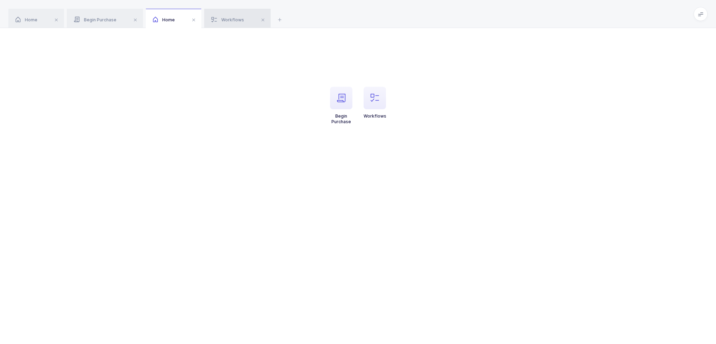
click at [222, 24] on div "Workflows" at bounding box center [237, 19] width 66 height 20
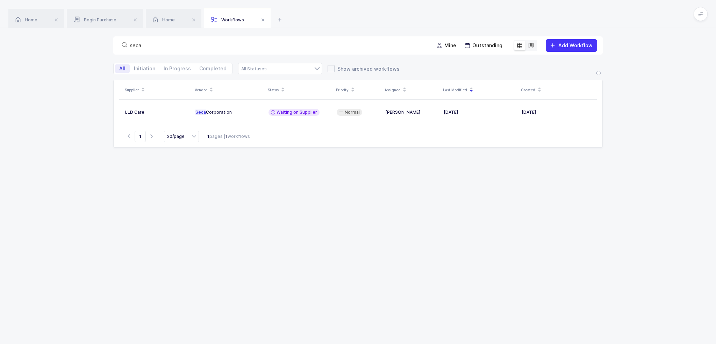
drag, startPoint x: 218, startPoint y: 42, endPoint x: 133, endPoint y: 47, distance: 85.2
click at [133, 47] on div "seca" at bounding box center [274, 46] width 310 height 10
drag, startPoint x: 161, startPoint y: 47, endPoint x: 93, endPoint y: 36, distance: 68.8
click at [93, 36] on div "seca Mine Outstanding Add Workflow" at bounding box center [358, 45] width 716 height 35
type input "cygnus"
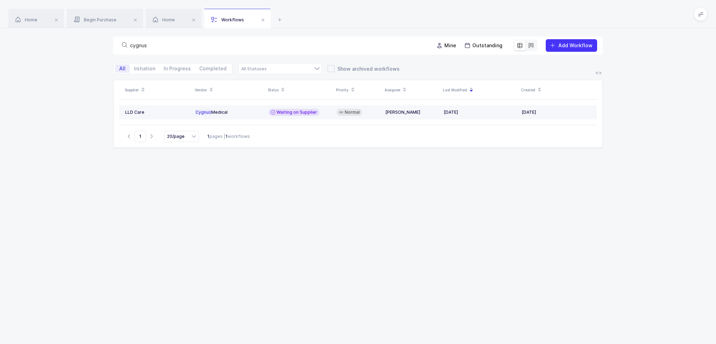
click at [245, 111] on div "Cygnus Medical" at bounding box center [230, 112] width 68 height 6
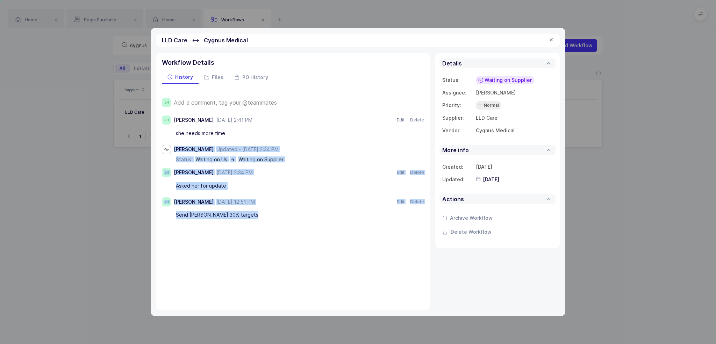
drag, startPoint x: 250, startPoint y: 133, endPoint x: 283, endPoint y: 252, distance: 123.6
click at [283, 252] on div "Workflow Details History Files PO History JH Add a comment, tag your @teammates…" at bounding box center [293, 181] width 274 height 257
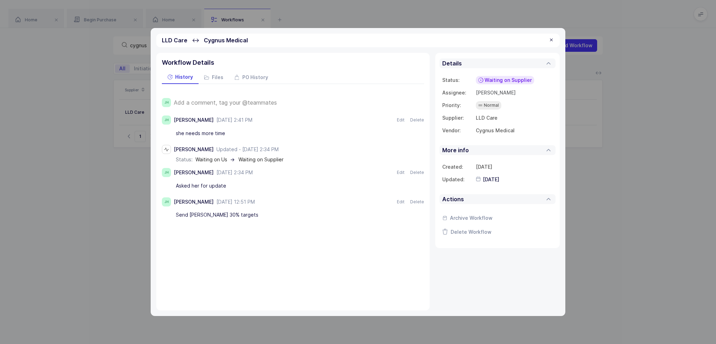
click at [277, 242] on div "Workflow Details History Files PO History JH Add a comment, tag your @teammates…" at bounding box center [293, 181] width 274 height 257
click at [357, 40] on div at bounding box center [552, 40] width 6 height 6
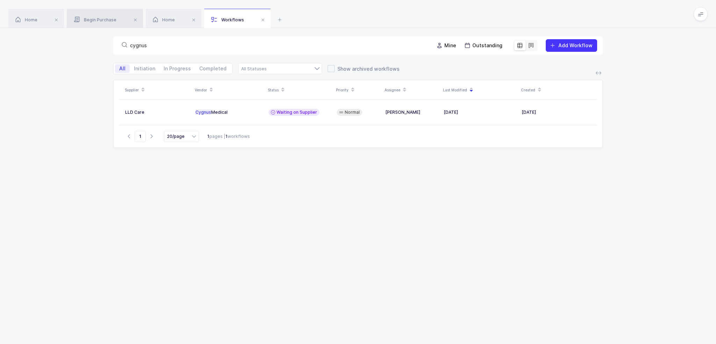
click at [84, 17] on span "Begin Purchase" at bounding box center [95, 19] width 43 height 5
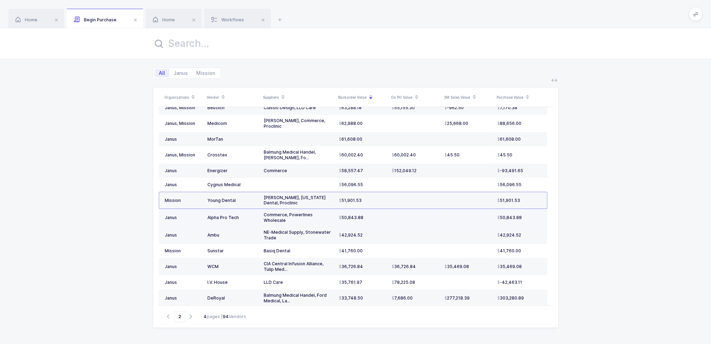
click at [357, 216] on td "50,843.88" at bounding box center [362, 217] width 53 height 17
click at [357, 229] on td at bounding box center [415, 234] width 53 height 17
click at [357, 215] on div "50,843.88" at bounding box center [362, 218] width 47 height 6
click at [357, 232] on div "42,924.52" at bounding box center [362, 235] width 47 height 6
click at [357, 215] on div "50,843.88" at bounding box center [362, 218] width 47 height 6
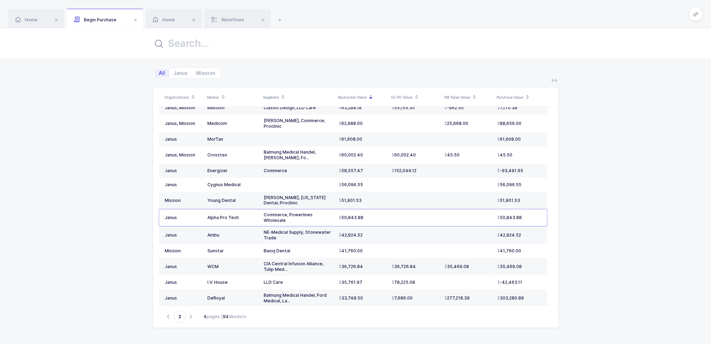
click at [357, 226] on td "42,924.52" at bounding box center [362, 234] width 53 height 17
click at [357, 215] on div "50,843.88" at bounding box center [362, 218] width 47 height 6
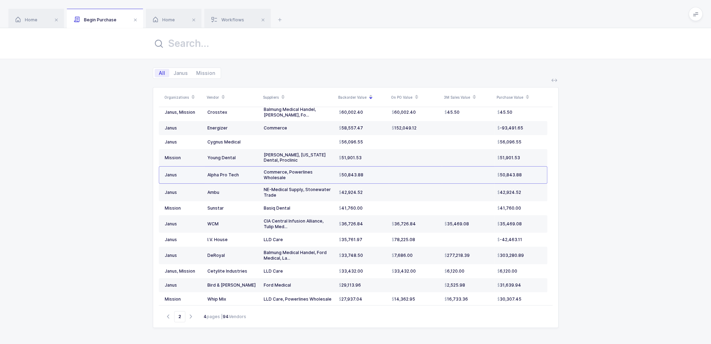
scroll to position [107, 0]
click at [357, 278] on td "29,113.96" at bounding box center [362, 285] width 53 height 14
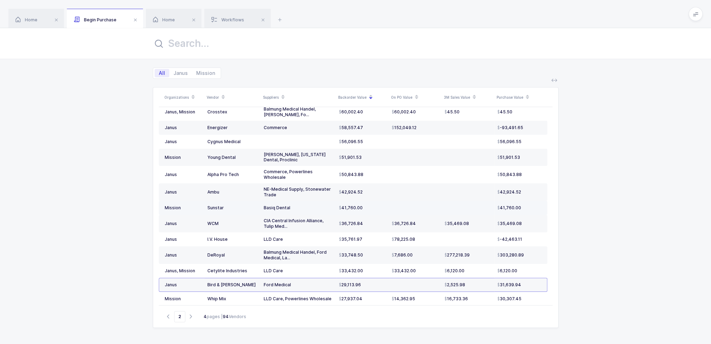
click at [357, 201] on td at bounding box center [415, 208] width 53 height 14
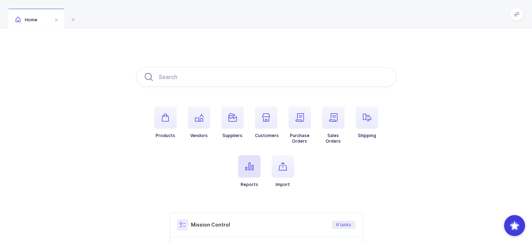
click at [251, 166] on icon "button" at bounding box center [249, 166] width 8 height 8
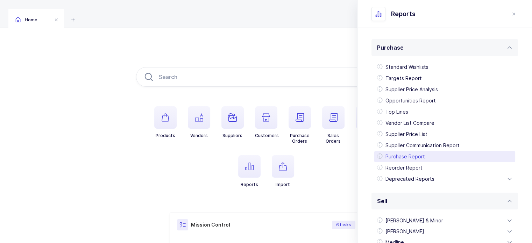
click at [416, 155] on div "Purchase Report" at bounding box center [444, 156] width 141 height 11
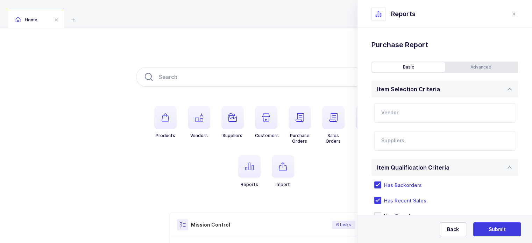
click at [434, 116] on input "text" at bounding box center [444, 113] width 141 height 20
click at [406, 145] on span "National Keystone Group" at bounding box center [412, 147] width 61 height 6
type input "National Keystone Group"
click at [423, 139] on input "text" at bounding box center [437, 143] width 113 height 9
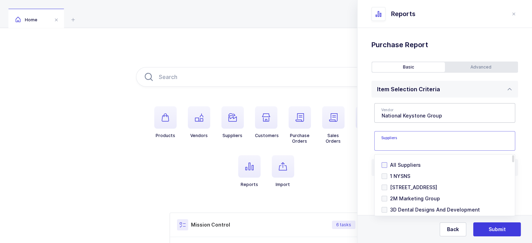
click at [406, 164] on span "All Suppliers" at bounding box center [405, 165] width 31 height 6
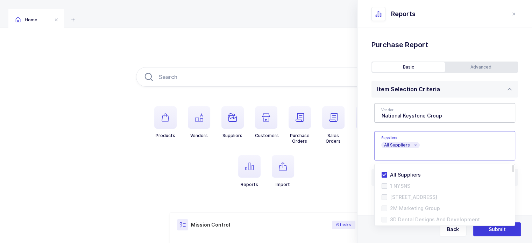
click at [513, 159] on div "Standard Wishlists Targets Report Supplier Price Analysis Opportunities Report …" at bounding box center [444, 195] width 175 height 334
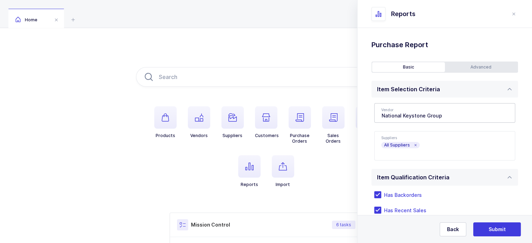
click at [483, 68] on div "Advanced" at bounding box center [481, 67] width 73 height 10
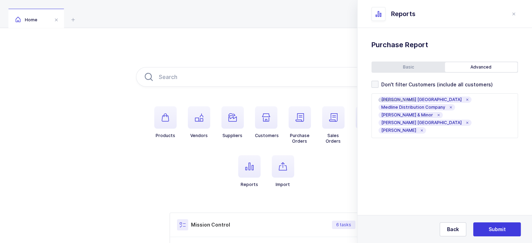
click at [437, 88] on div "Don't filter Customers (include all customers) Customers to Include Henry Schei…" at bounding box center [444, 109] width 147 height 57
click at [434, 85] on span "Don't filter Customers (include all customers)" at bounding box center [435, 84] width 114 height 7
click at [378, 81] on input "Don't filter Customers (include all customers)" at bounding box center [378, 81] width 0 height 0
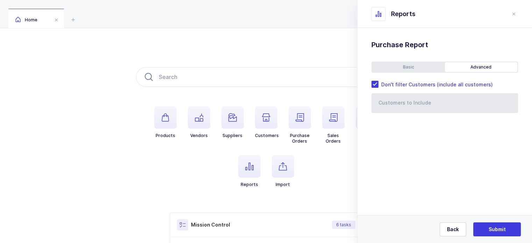
click at [410, 66] on div "Basic" at bounding box center [408, 67] width 73 height 10
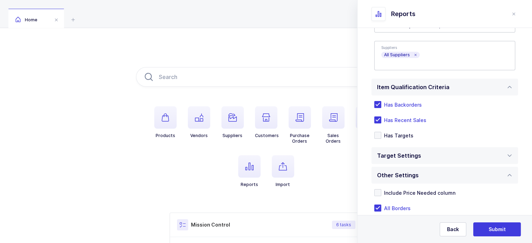
scroll to position [119, 0]
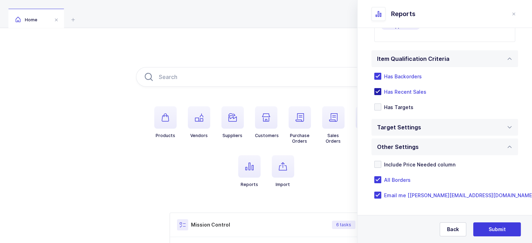
click at [409, 91] on span "Has Recent Sales" at bounding box center [403, 91] width 45 height 7
click at [381, 88] on input "Has Recent Sales" at bounding box center [381, 88] width 0 height 0
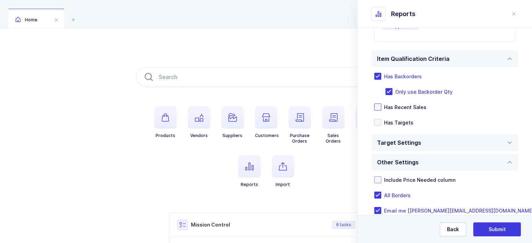
click at [441, 179] on span "Include Price Needed column" at bounding box center [418, 180] width 74 height 7
click at [381, 176] on input "Include Price Needed column" at bounding box center [381, 176] width 0 height 0
click at [427, 168] on div "Other Settings" at bounding box center [444, 162] width 147 height 17
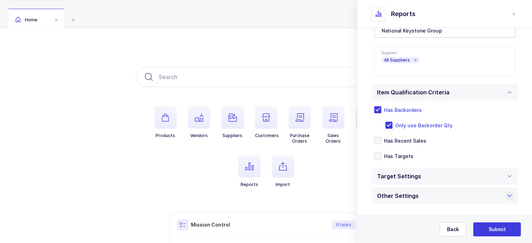
scroll to position [85, 0]
click at [421, 180] on span at bounding box center [422, 177] width 3 height 8
drag, startPoint x: 401, startPoint y: 201, endPoint x: 373, endPoint y: 199, distance: 28.4
click at [373, 199] on div "Targets Type Owens RC Owens Wave Schein RFP US Schein RFP CA Schein Hybrid Sche…" at bounding box center [444, 200] width 147 height 31
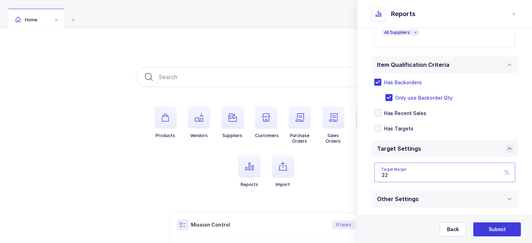
scroll to position [116, 0]
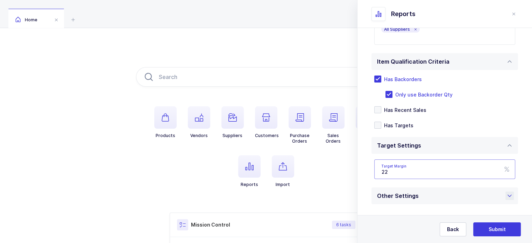
type input "22"
click at [486, 201] on div "Other Settings" at bounding box center [444, 195] width 147 height 17
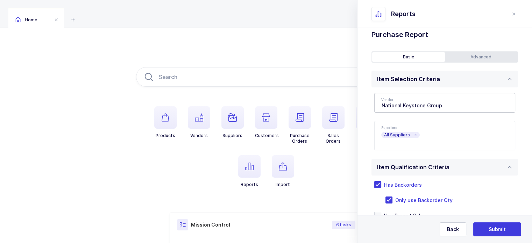
scroll to position [0, 0]
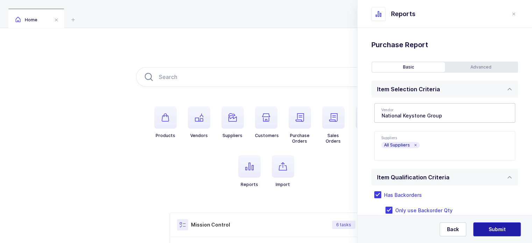
click at [504, 225] on button "Submit" at bounding box center [497, 229] width 48 height 14
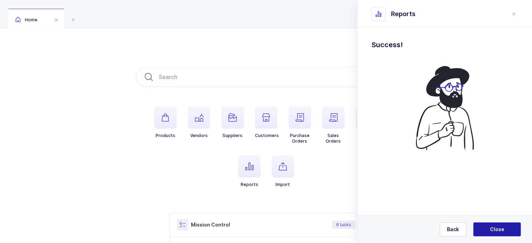
click at [501, 228] on span "Close" at bounding box center [497, 229] width 14 height 7
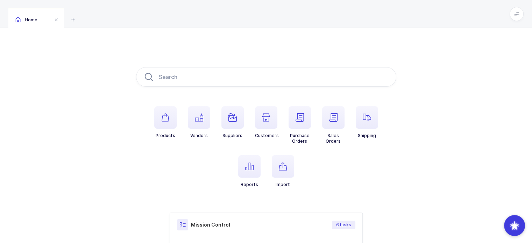
click at [236, 174] on li "Reports" at bounding box center [250, 171] width 34 height 32
click at [248, 170] on icon "button" at bounding box center [249, 166] width 8 height 8
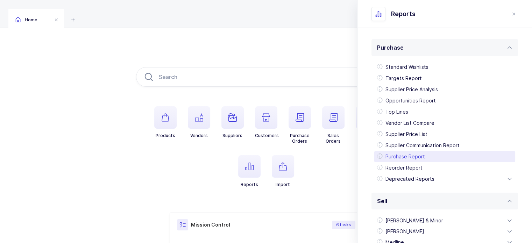
click at [437, 155] on div "Purchase Report" at bounding box center [444, 156] width 141 height 11
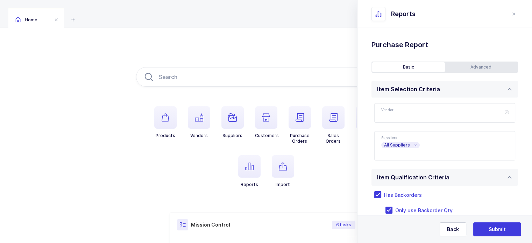
scroll to position [195, 0]
click at [461, 111] on input "text" at bounding box center [444, 113] width 141 height 20
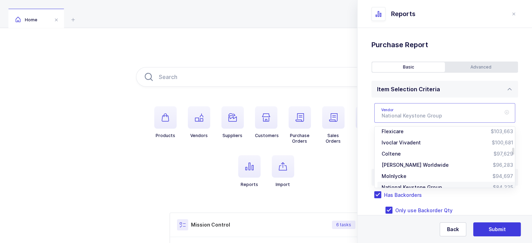
click at [502, 113] on icon at bounding box center [506, 113] width 9 height 20
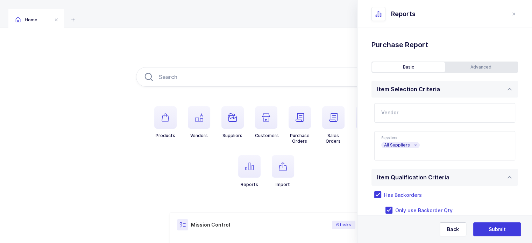
click at [463, 113] on input "text" at bounding box center [444, 113] width 141 height 20
click at [410, 135] on span "Seca Corporation" at bounding box center [403, 136] width 42 height 6
type input "Seca Corporation"
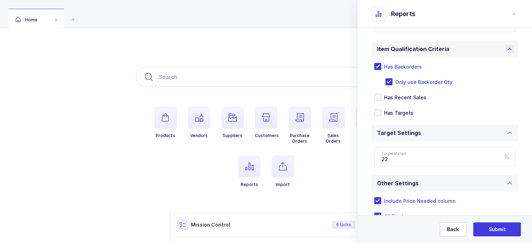
scroll to position [144, 0]
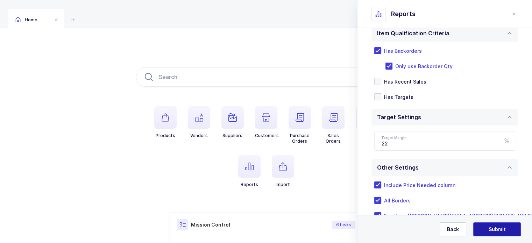
click at [502, 224] on button "Submit" at bounding box center [497, 229] width 48 height 14
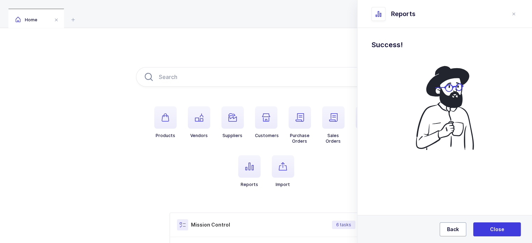
click at [452, 232] on span "Back" at bounding box center [453, 229] width 12 height 7
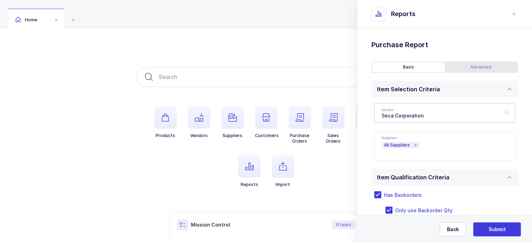
click at [502, 112] on icon at bounding box center [506, 113] width 9 height 20
click at [401, 135] on span "Medicom" at bounding box center [393, 136] width 23 height 6
type input "Medicom"
click at [421, 147] on div "All Suppliers" at bounding box center [436, 145] width 125 height 27
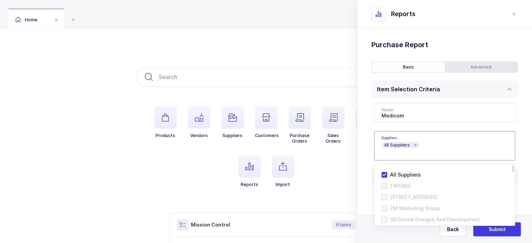
click at [413, 144] on icon at bounding box center [414, 144] width 3 height 3
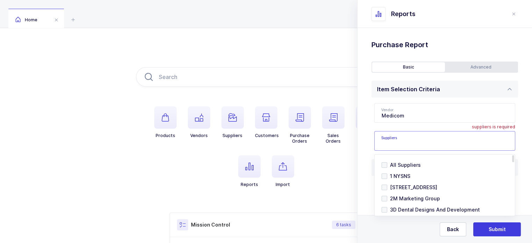
click at [413, 144] on input "text" at bounding box center [437, 143] width 113 height 9
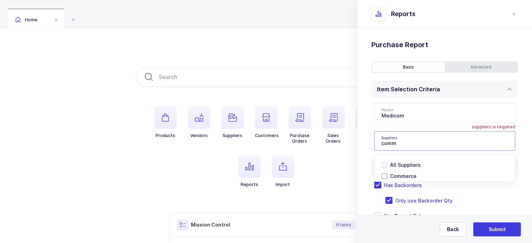
type input "comm"
click at [402, 177] on span "Commerce" at bounding box center [403, 176] width 27 height 6
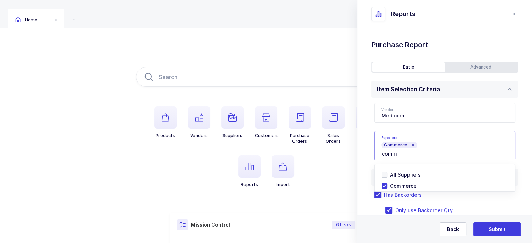
click at [368, 158] on div "Standard Wishlists Targets Report Supplier Price Analysis Opportunities Report …" at bounding box center [444, 232] width 175 height 408
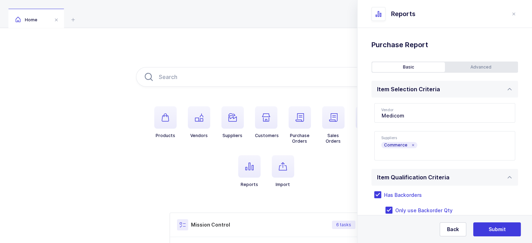
click at [478, 72] on div "Advanced" at bounding box center [481, 67] width 73 height 10
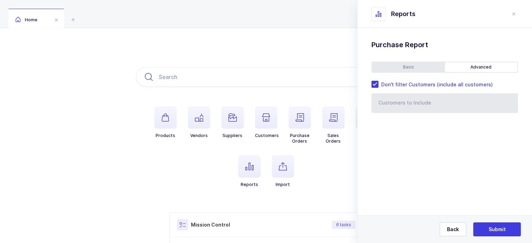
click at [400, 69] on div "Basic" at bounding box center [408, 67] width 73 height 10
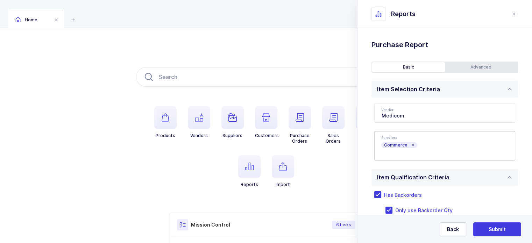
click at [445, 140] on div "Commerce" at bounding box center [436, 145] width 125 height 27
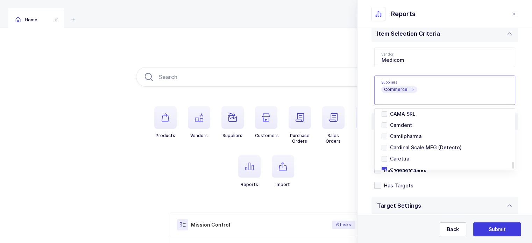
scroll to position [66, 0]
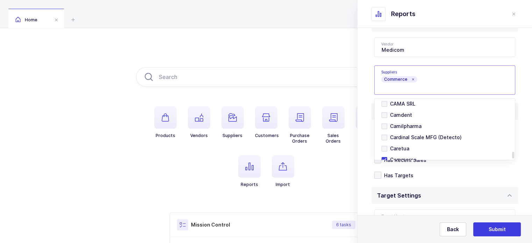
click at [524, 121] on div "Standard Wishlists Targets Report Supplier Price Analysis Opportunities Report …" at bounding box center [444, 166] width 175 height 408
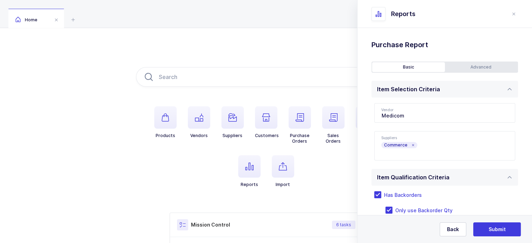
scroll to position [0, 0]
click at [505, 225] on button "Submit" at bounding box center [497, 229] width 48 height 14
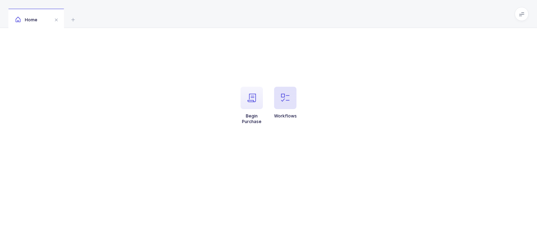
click at [285, 98] on icon "button" at bounding box center [285, 98] width 8 height 8
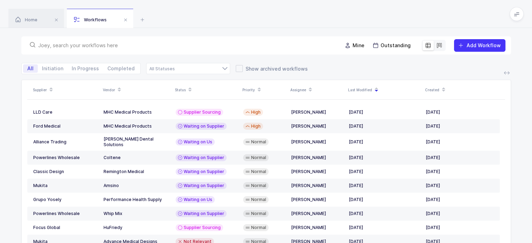
click at [231, 50] on div at bounding box center [182, 46] width 310 height 10
click at [232, 45] on input "text" at bounding box center [186, 45] width 296 height 7
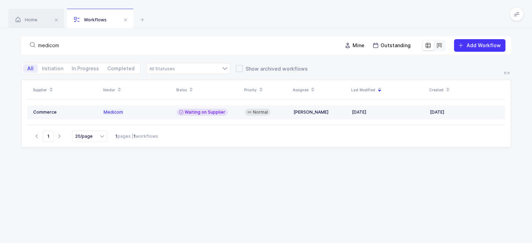
type input "medicom"
click at [187, 112] on span "Waiting on Supplier" at bounding box center [205, 112] width 41 height 6
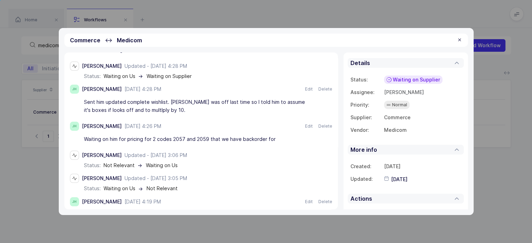
scroll to position [108, 0]
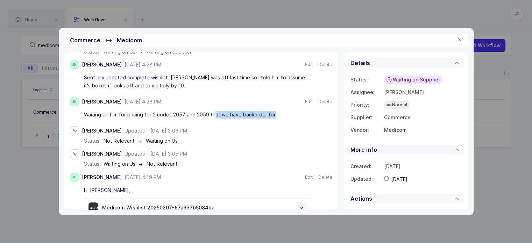
drag, startPoint x: 212, startPoint y: 113, endPoint x: 297, endPoint y: 116, distance: 84.7
click at [297, 116] on div "Waiting on him for pricing for 2 codes 2057 and 2059 that we have backorder for" at bounding box center [197, 115] width 227 height 12
drag, startPoint x: 297, startPoint y: 116, endPoint x: 287, endPoint y: 118, distance: 9.8
click at [287, 118] on div "Waiting on him for pricing for 2 codes 2057 and 2059 that we have backorder for" at bounding box center [197, 115] width 227 height 12
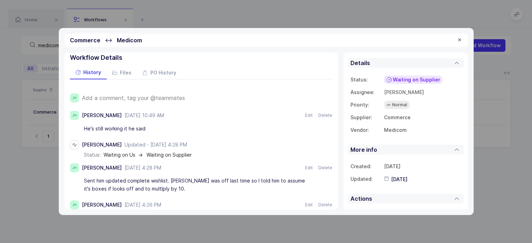
scroll to position [0, 0]
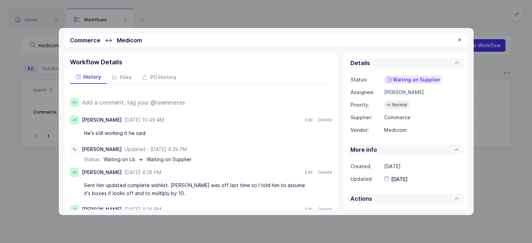
click at [134, 104] on span "Add a comment, tag your @teammates" at bounding box center [133, 102] width 103 height 6
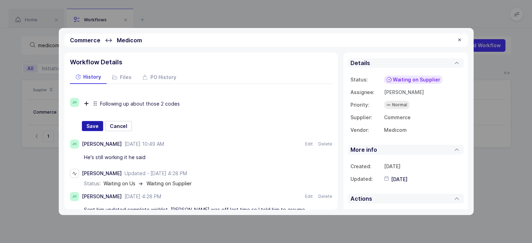
click at [95, 125] on span "Save" at bounding box center [92, 126] width 12 height 7
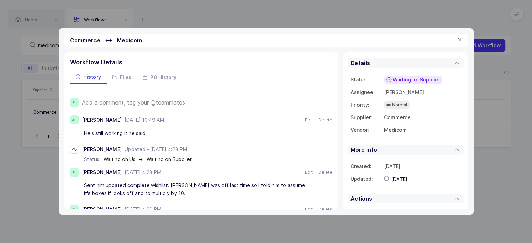
type input "[DATE]"
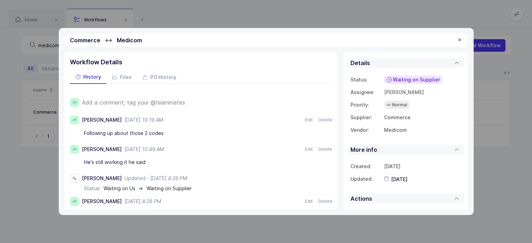
click at [458, 38] on div at bounding box center [460, 40] width 6 height 6
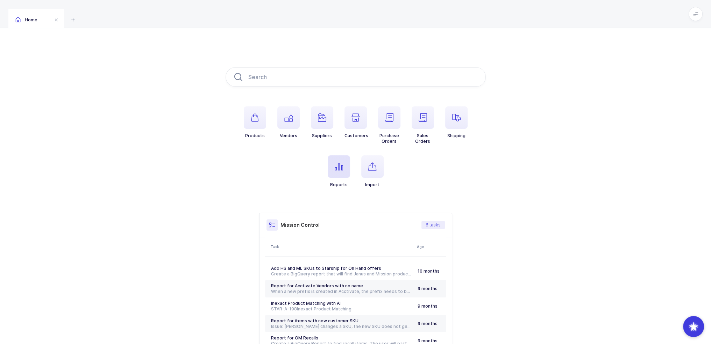
click at [345, 162] on span "button" at bounding box center [339, 166] width 22 height 22
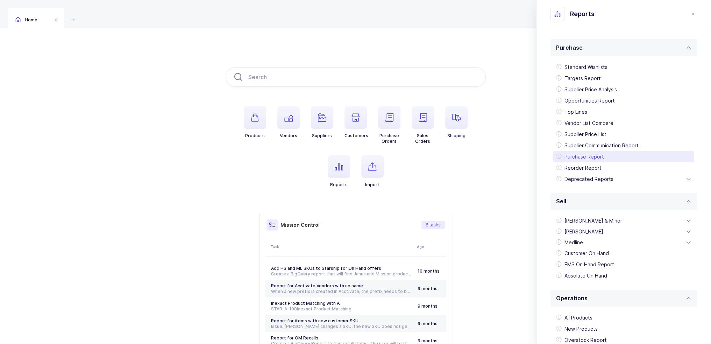
click at [585, 157] on div "Purchase Report" at bounding box center [623, 156] width 141 height 11
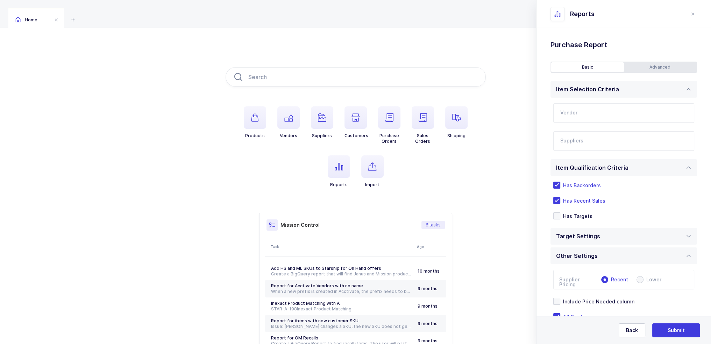
click at [586, 118] on input "text" at bounding box center [623, 113] width 141 height 20
type input "s"
click at [595, 136] on span "Alpha Pro Tech" at bounding box center [579, 136] width 36 height 6
type input "Alpha Pro Tech"
click at [584, 146] on input "text" at bounding box center [616, 143] width 113 height 9
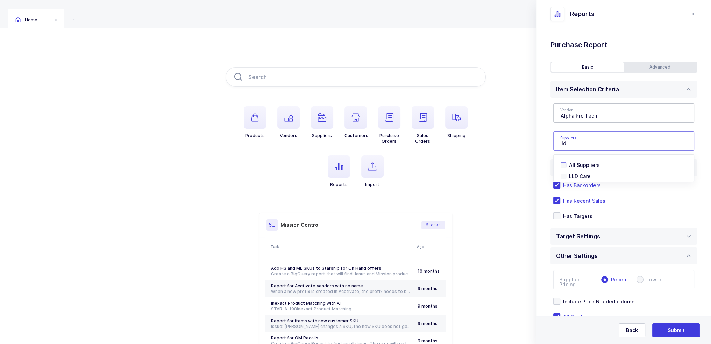
type input "lld"
click at [583, 164] on span "All Suppliers" at bounding box center [584, 165] width 31 height 6
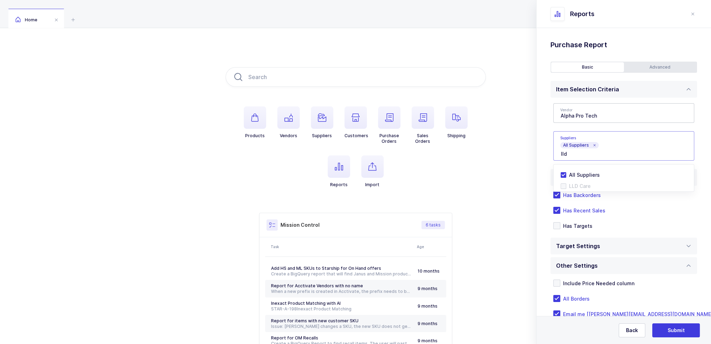
click at [548, 152] on div "Standard Wishlists Targets Report Supplier Price Analysis Opportunities Report …" at bounding box center [624, 195] width 175 height 334
click at [584, 207] on span "Has Recent Sales" at bounding box center [582, 210] width 45 height 7
click at [560, 207] on input "Has Recent Sales" at bounding box center [560, 207] width 0 height 0
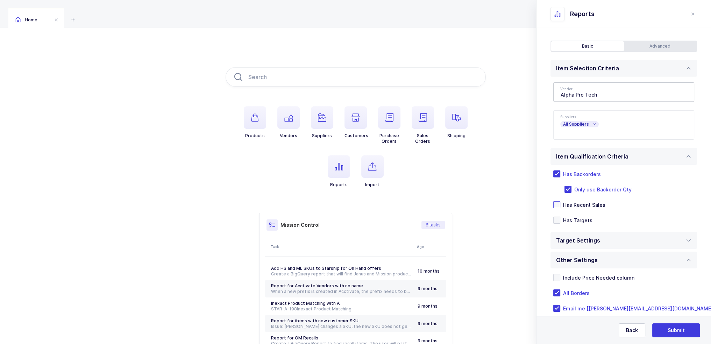
scroll to position [33, 0]
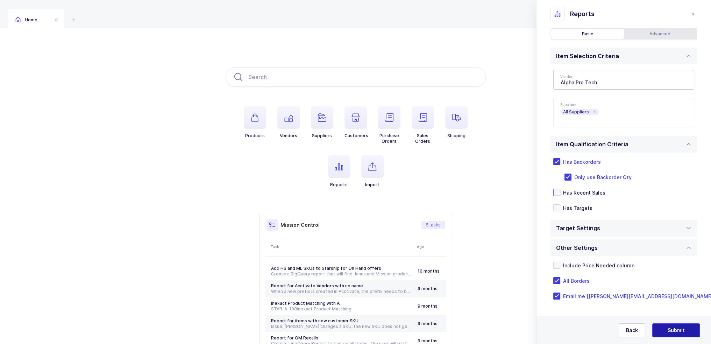
click at [673, 333] on span "Submit" at bounding box center [676, 330] width 17 height 7
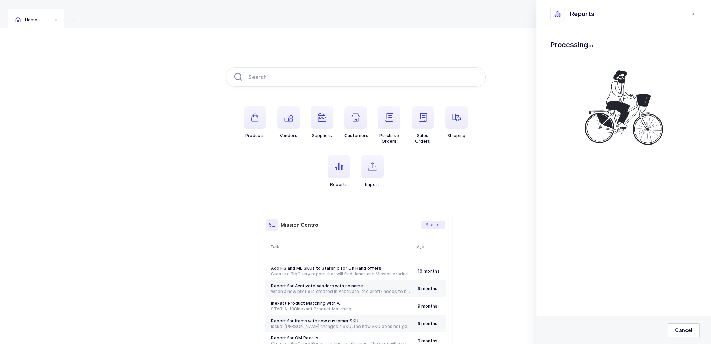
scroll to position [0, 0]
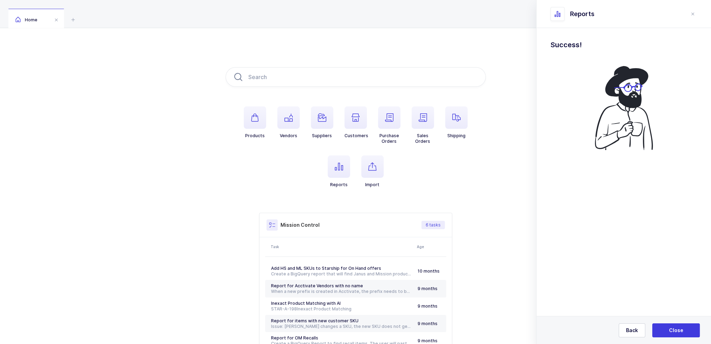
click at [673, 333] on span "Close" at bounding box center [676, 330] width 14 height 7
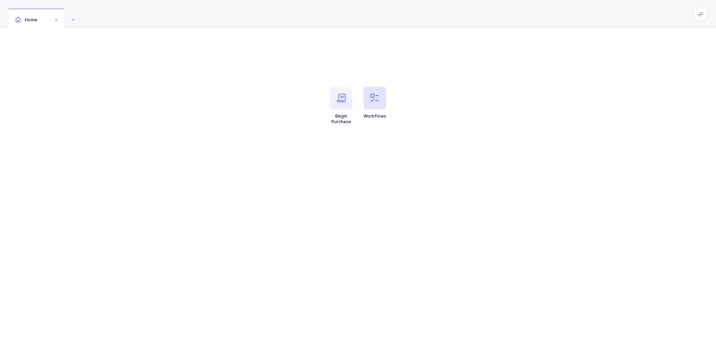
click at [371, 110] on button "Workflows" at bounding box center [375, 103] width 23 height 32
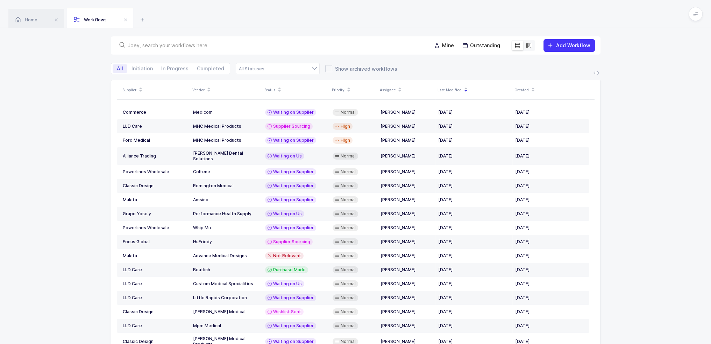
click at [299, 47] on input "text" at bounding box center [276, 45] width 296 height 7
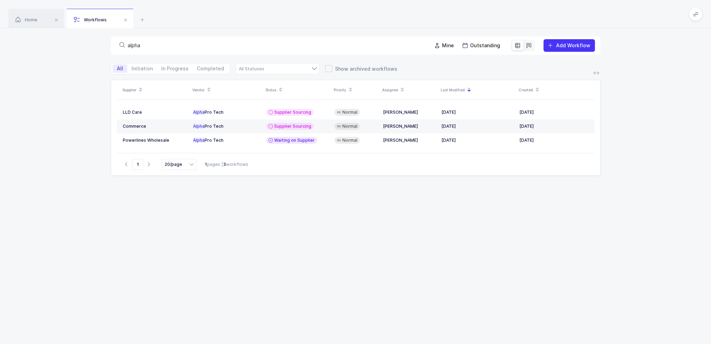
type input "alpha"
